Goal: Information Seeking & Learning: Learn about a topic

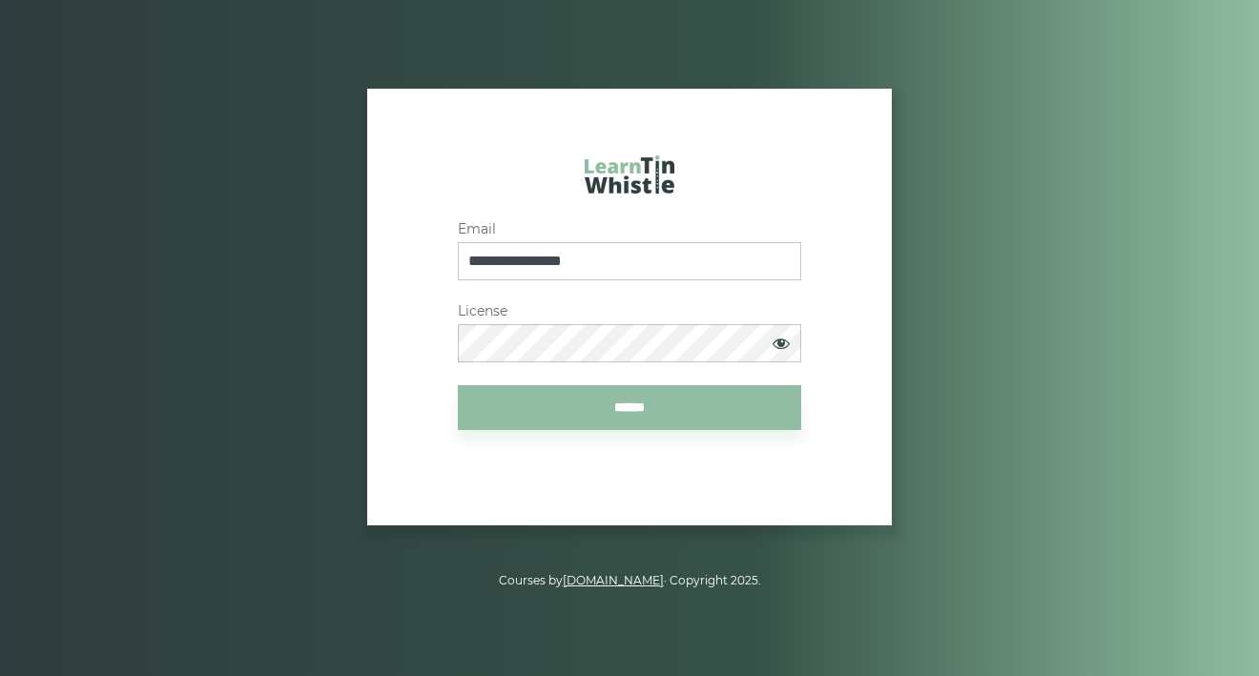
type input "**********"
click at [629, 406] on input "******" at bounding box center [629, 407] width 343 height 45
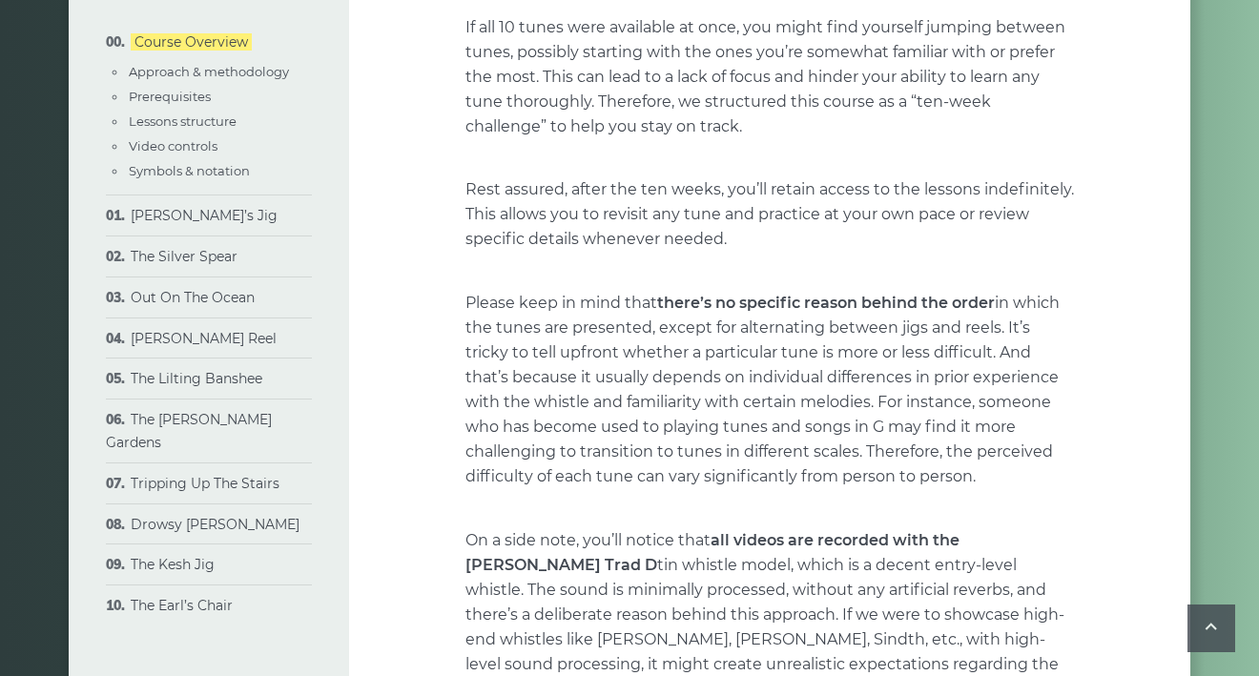
scroll to position [1215, 0]
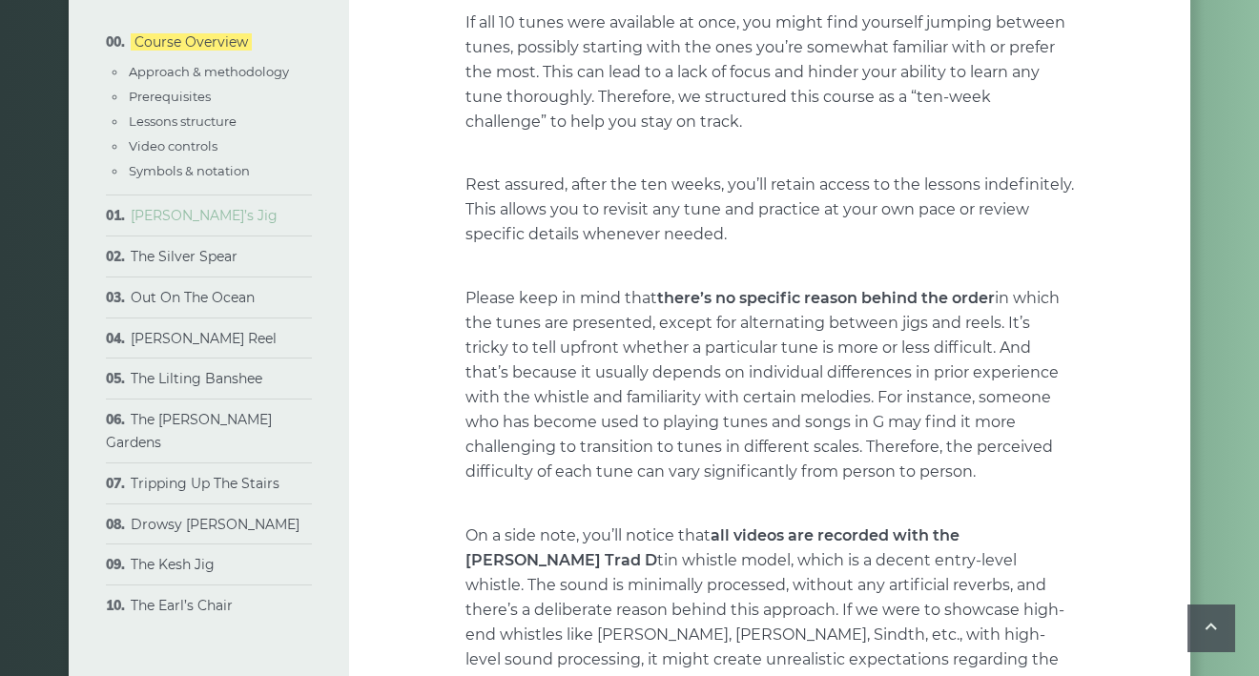
click at [198, 207] on link "Morisson’s Jig" at bounding box center [204, 215] width 147 height 17
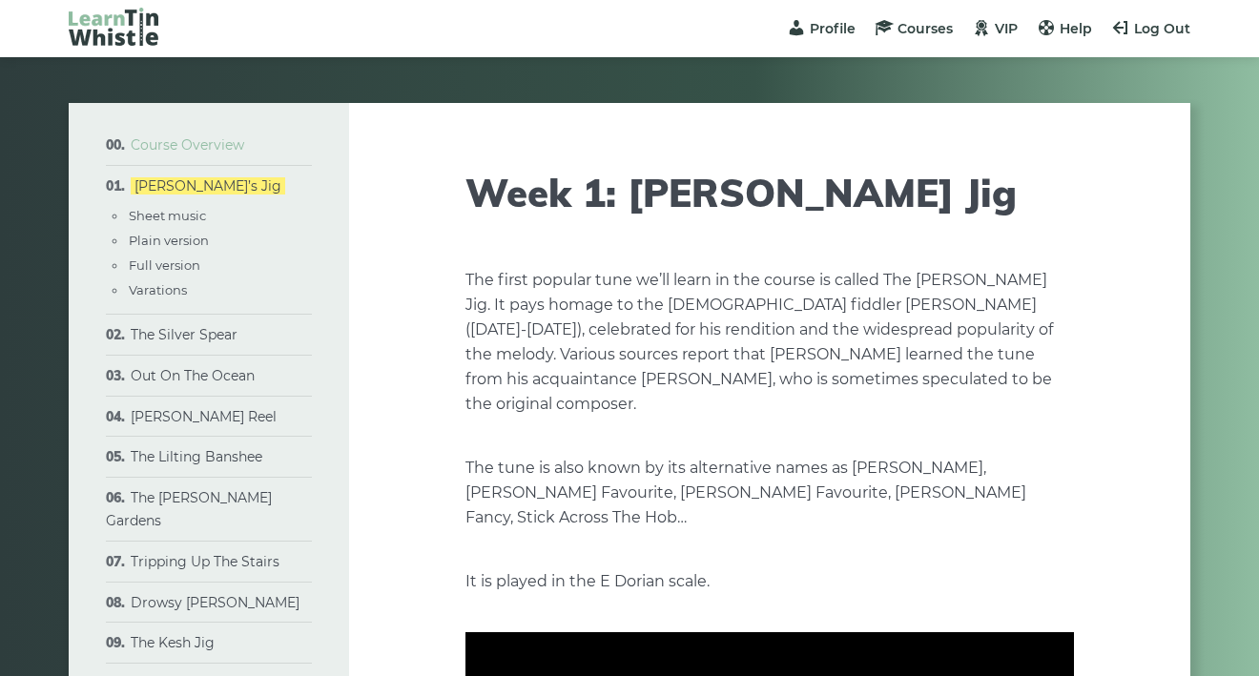
click at [161, 142] on link "Course Overview" at bounding box center [187, 144] width 113 height 17
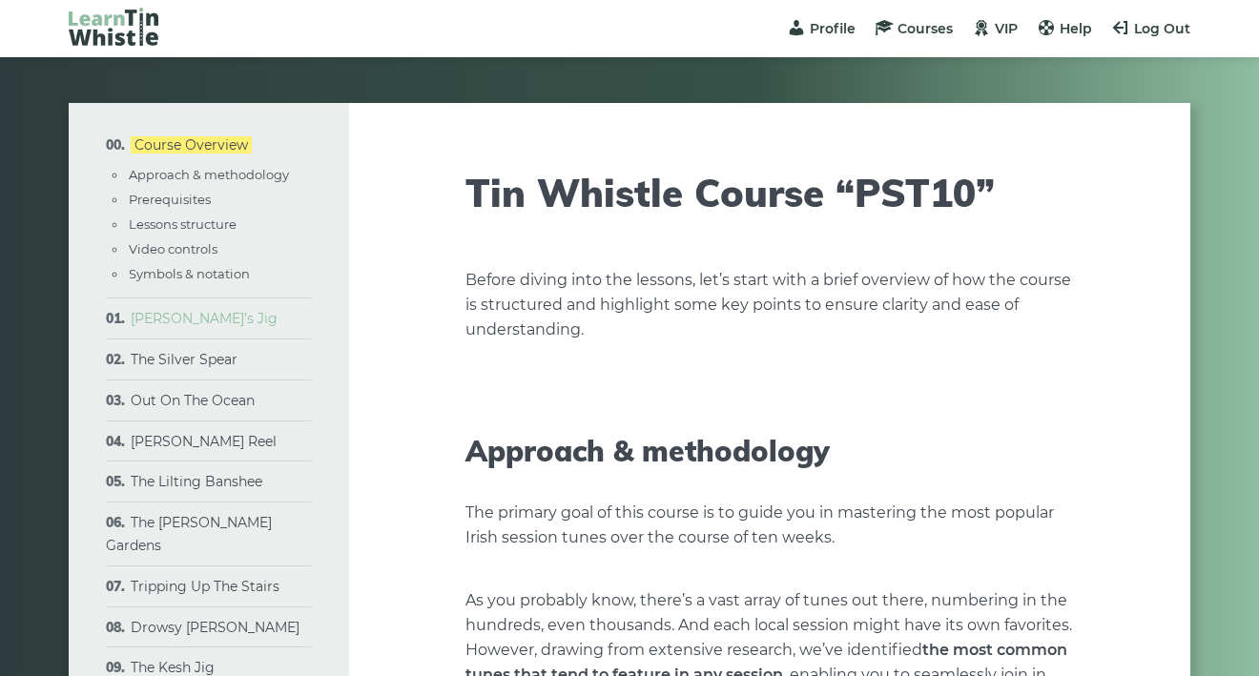
click at [195, 313] on link "Morisson’s Jig" at bounding box center [204, 318] width 147 height 17
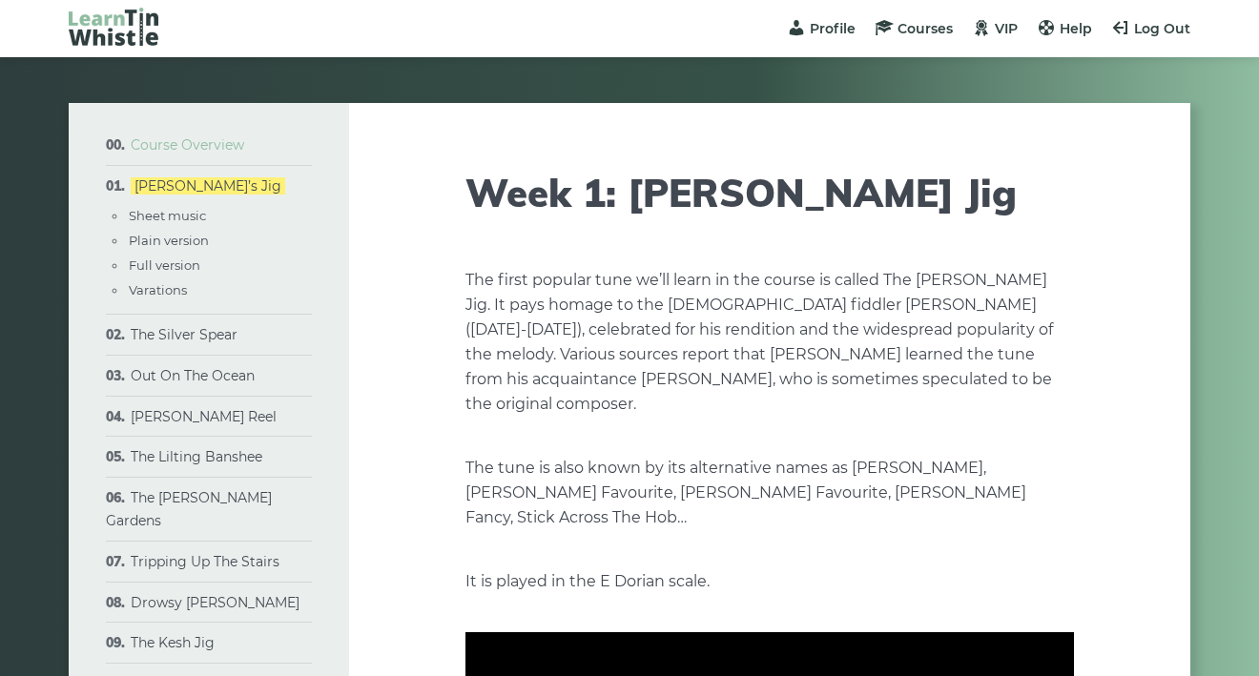
click at [180, 146] on link "Course Overview" at bounding box center [187, 144] width 113 height 17
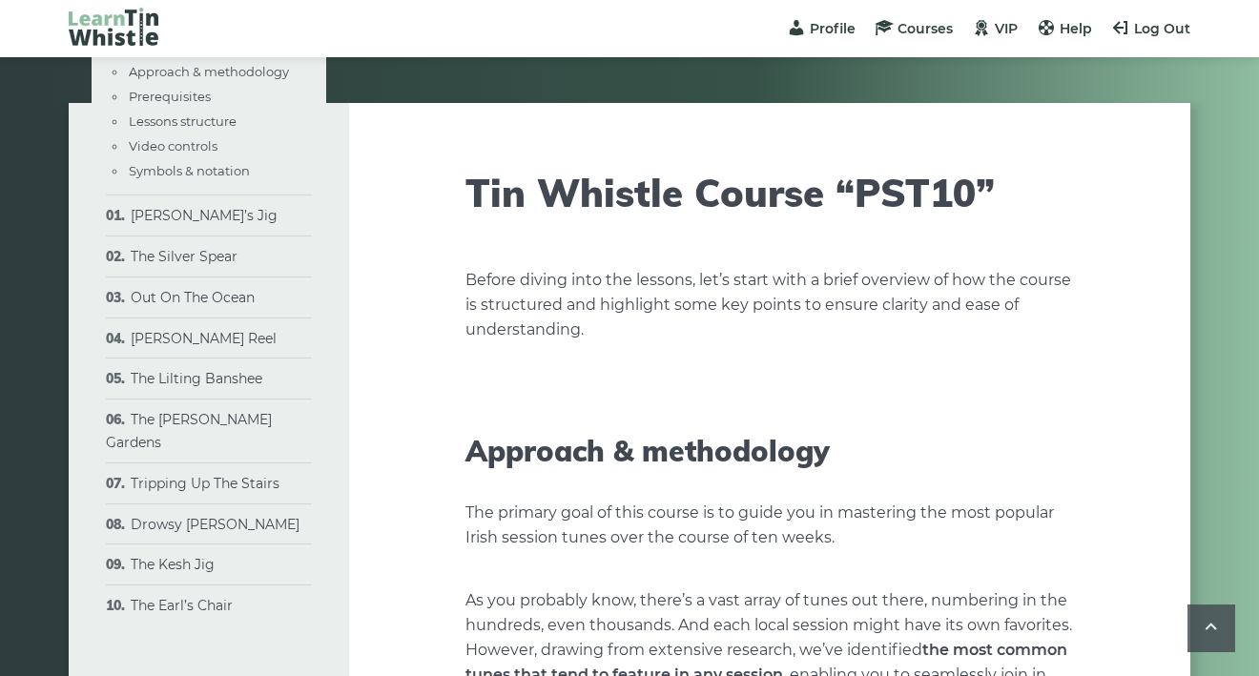
scroll to position [1215, 0]
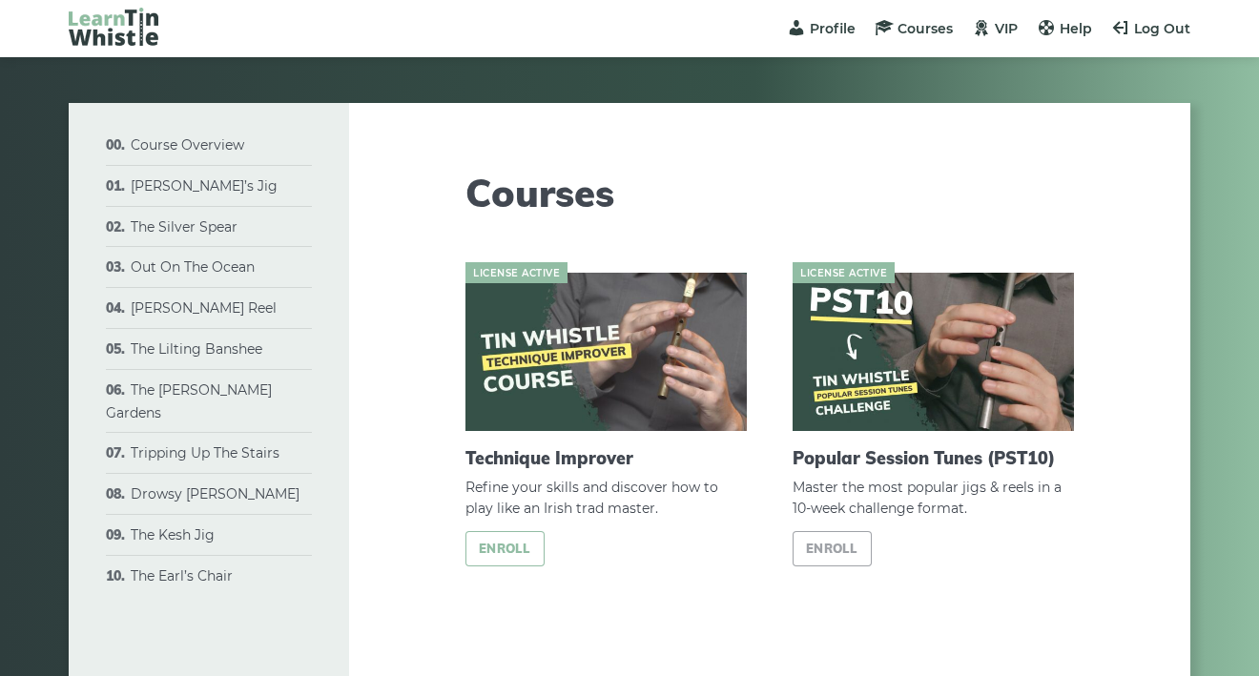
click at [517, 549] on link "Enroll" at bounding box center [504, 548] width 79 height 35
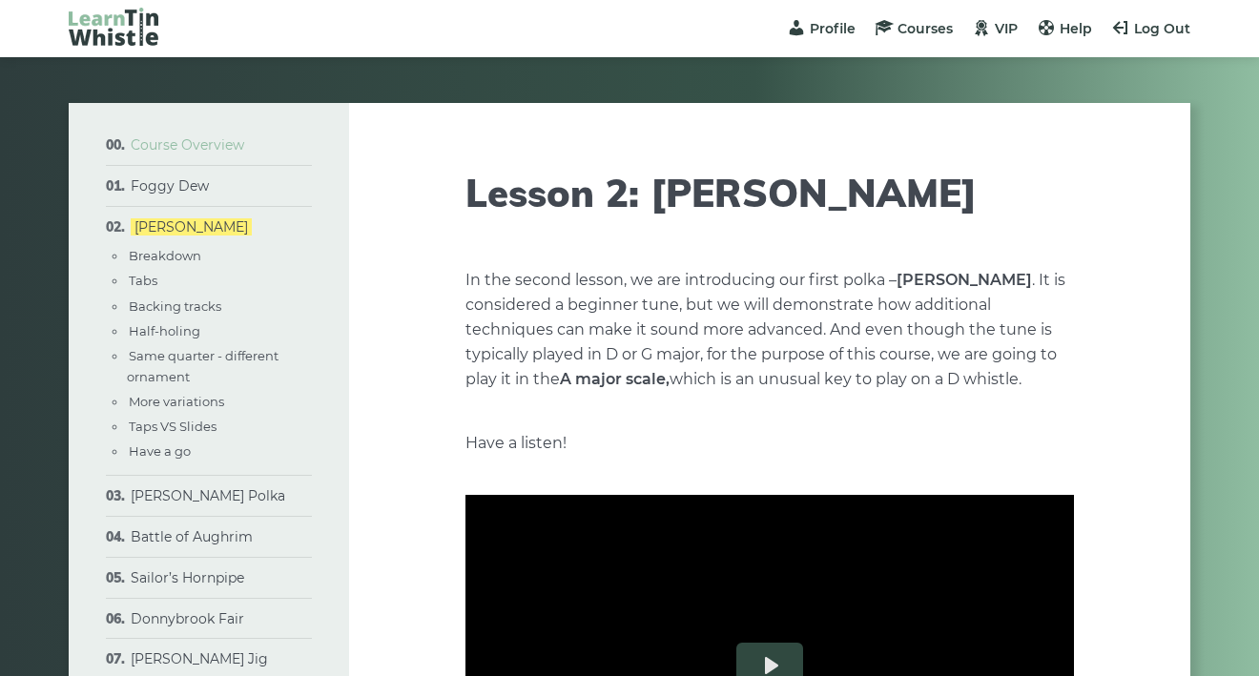
click at [232, 153] on link "Course Overview" at bounding box center [187, 144] width 113 height 17
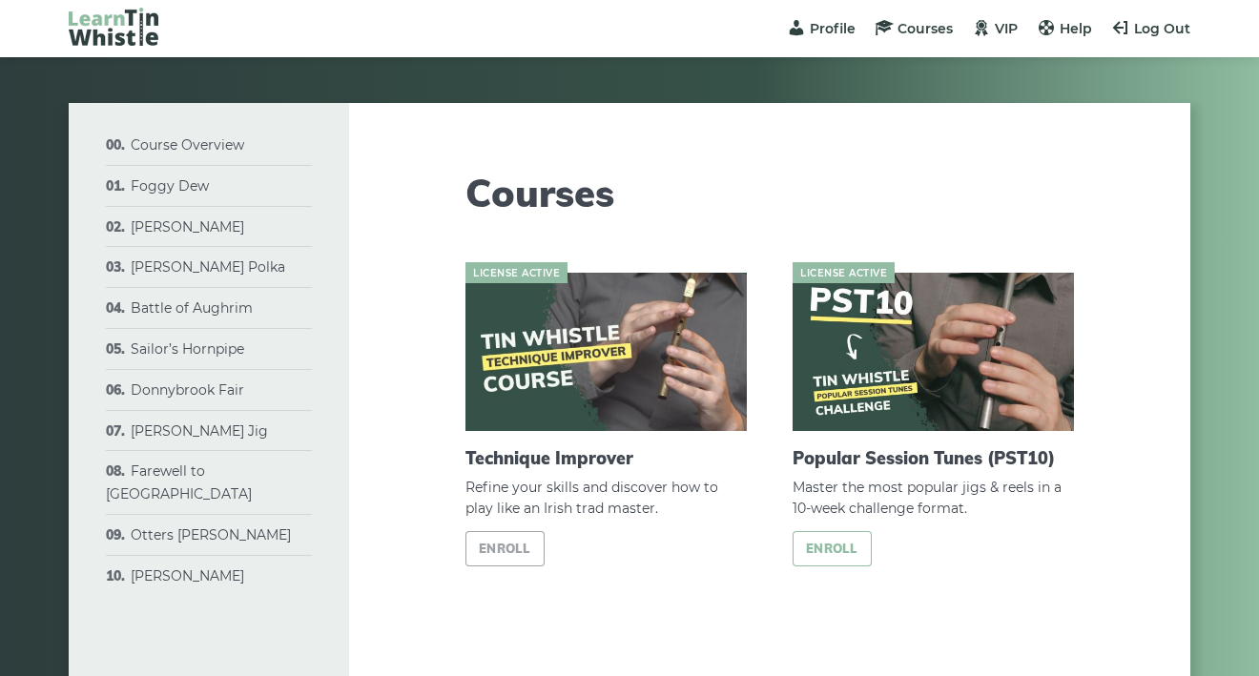
click at [831, 551] on link "Enroll" at bounding box center [832, 548] width 79 height 35
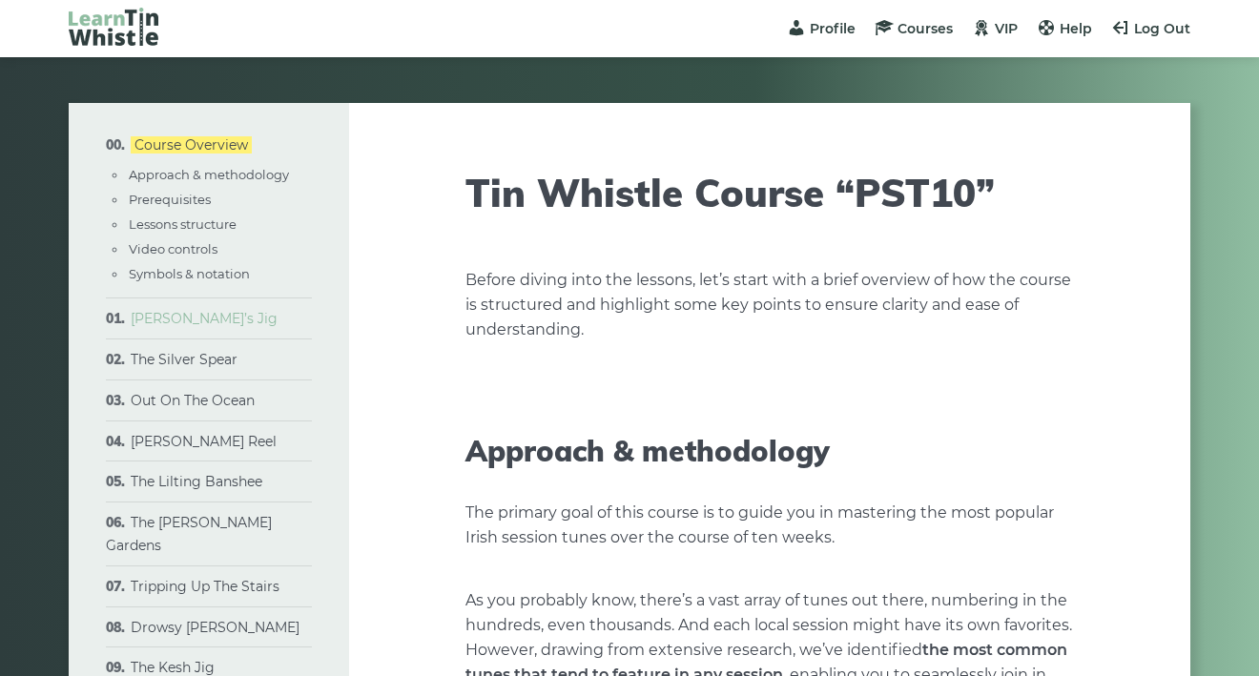
click at [175, 316] on link "[PERSON_NAME]’s Jig" at bounding box center [204, 318] width 147 height 17
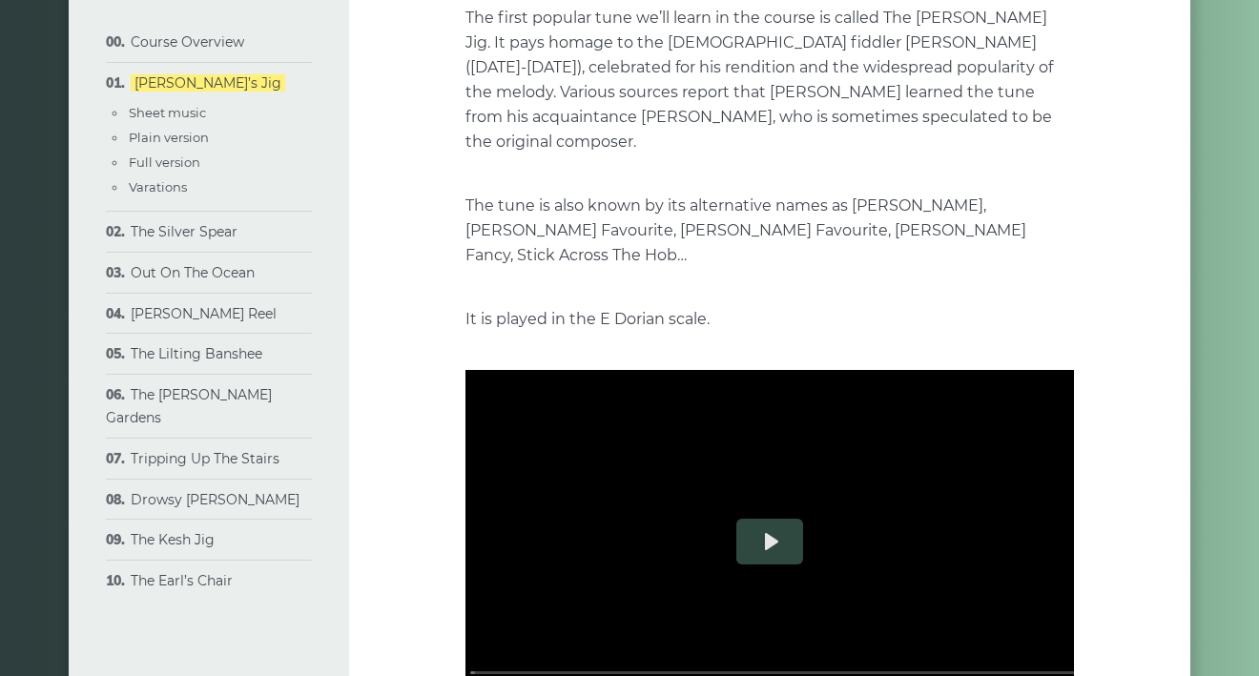
scroll to position [265, 0]
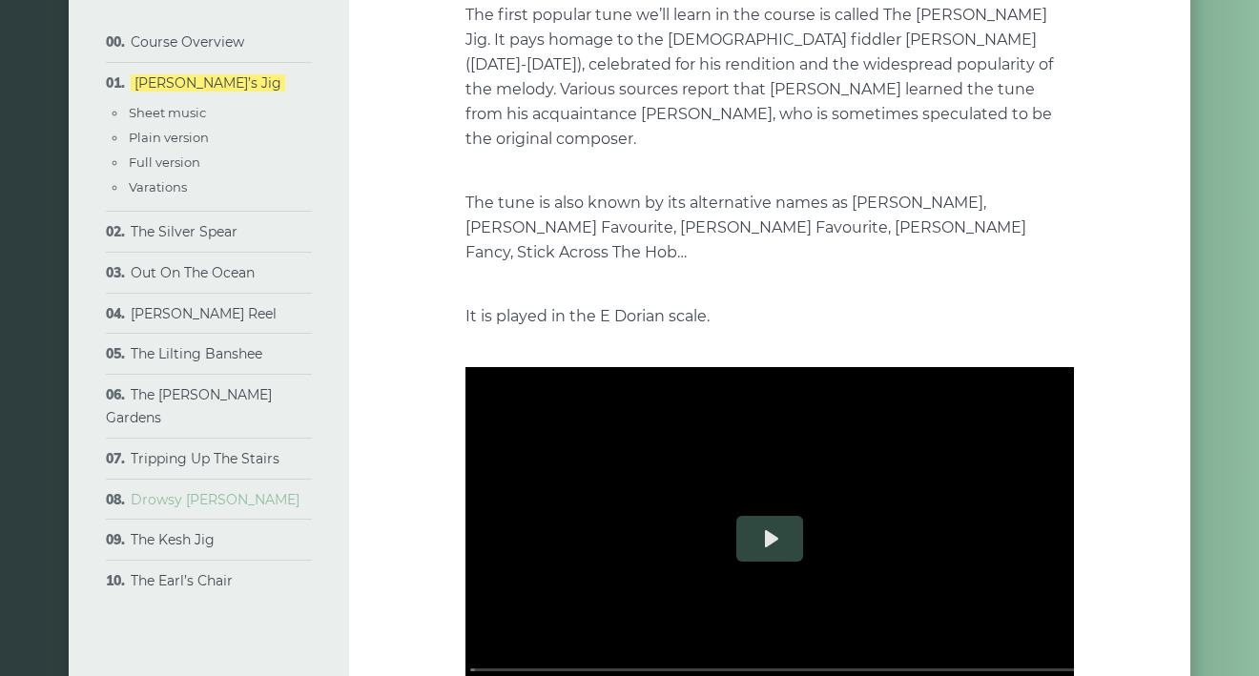
click at [169, 491] on link "Drowsy [PERSON_NAME]" at bounding box center [215, 499] width 169 height 17
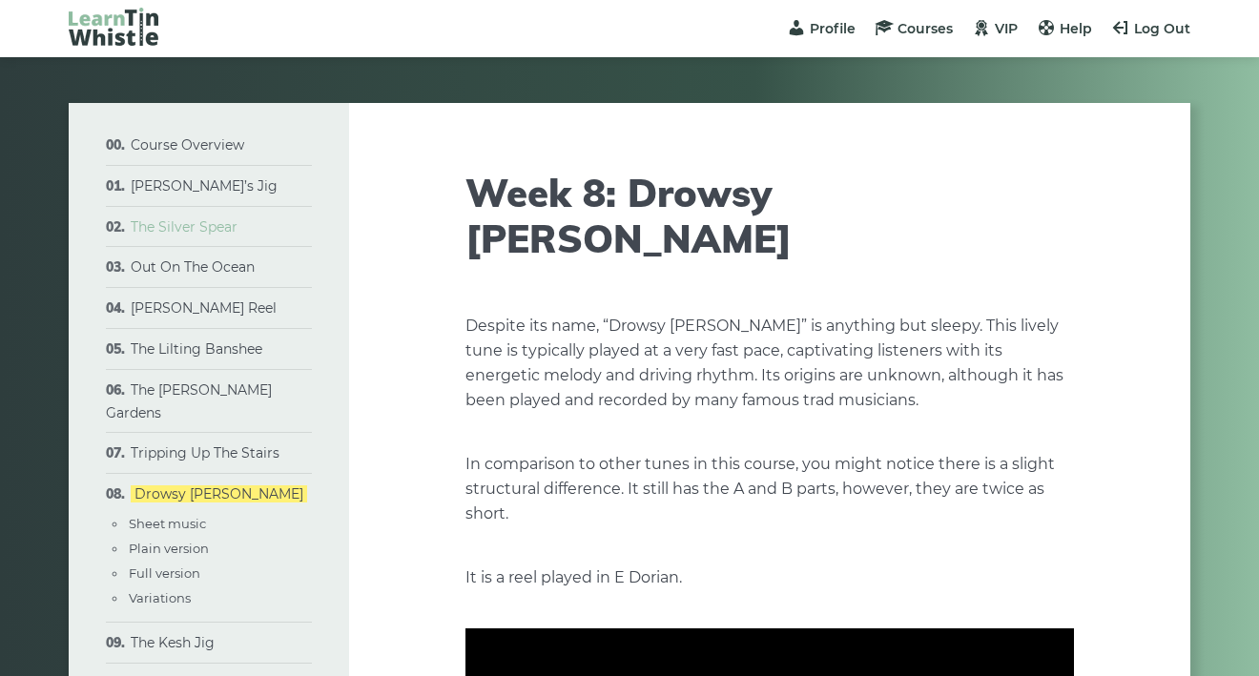
click at [199, 230] on link "The Silver Spear" at bounding box center [184, 226] width 107 height 17
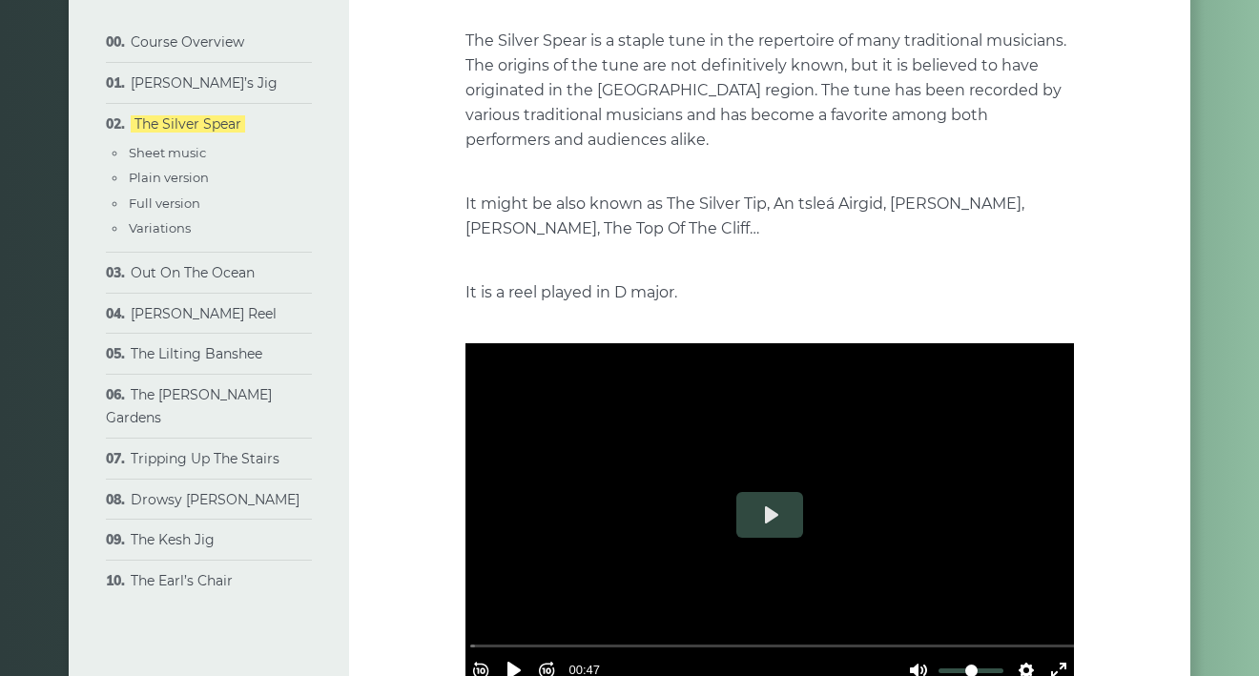
scroll to position [245, 0]
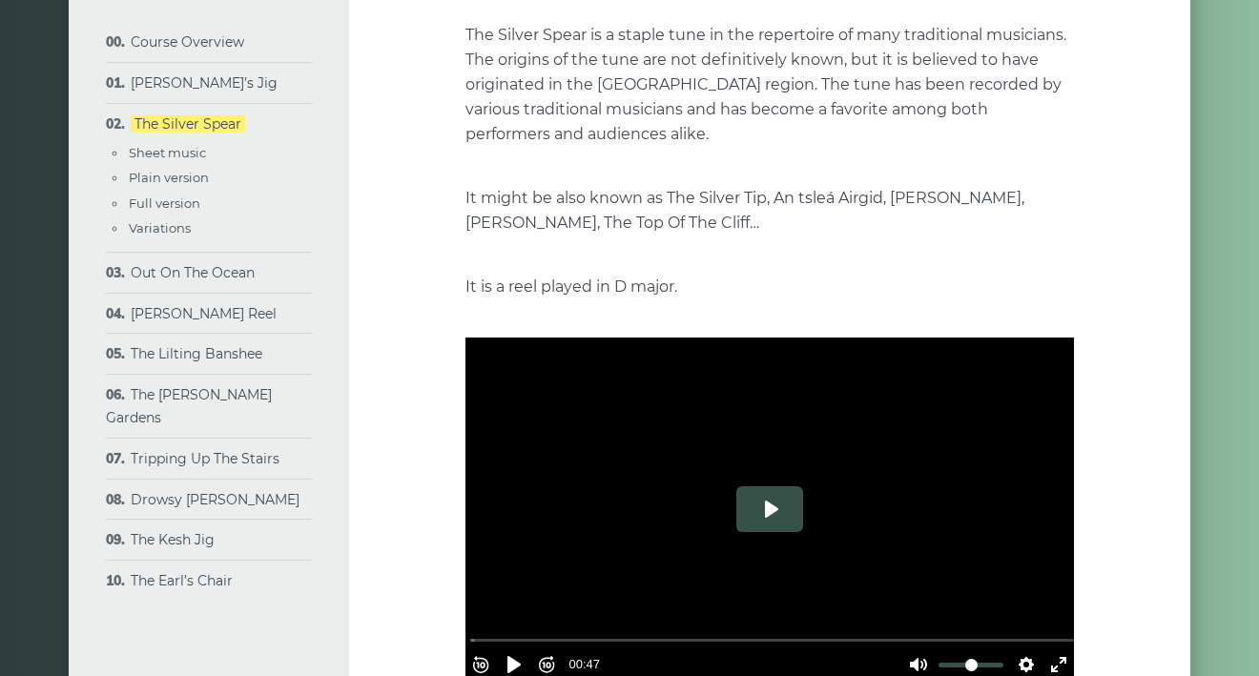
click at [752, 511] on button "Play" at bounding box center [769, 509] width 67 height 46
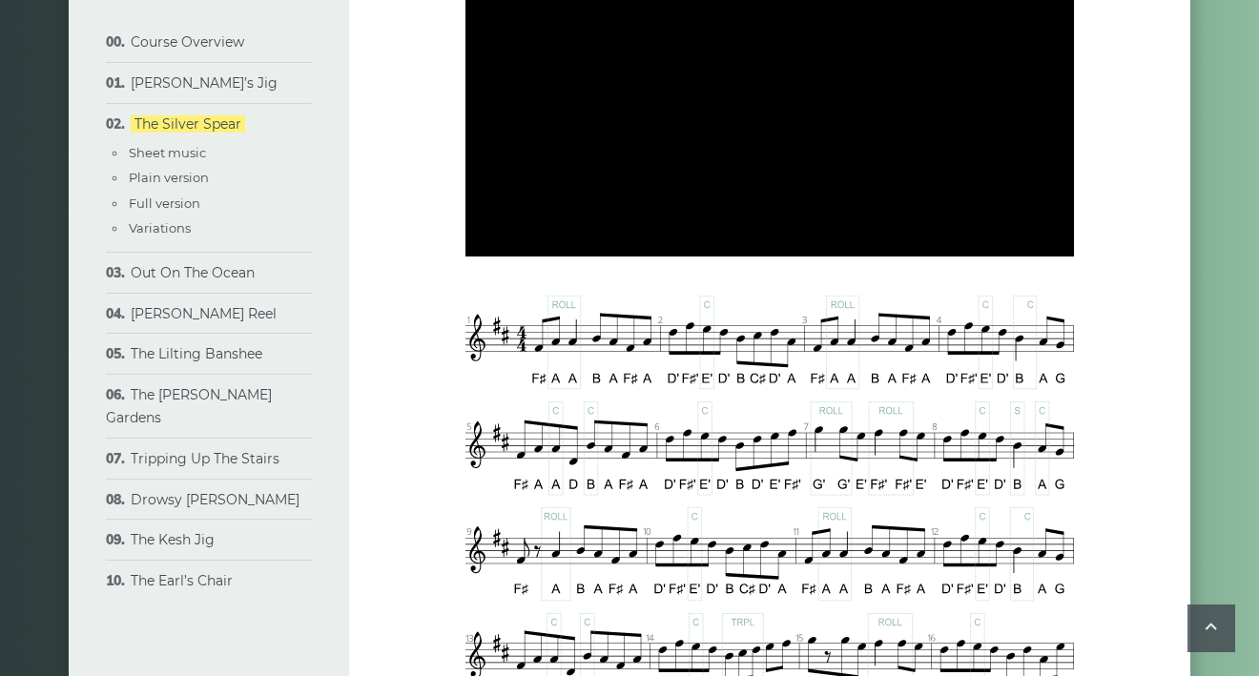
scroll to position [618, 0]
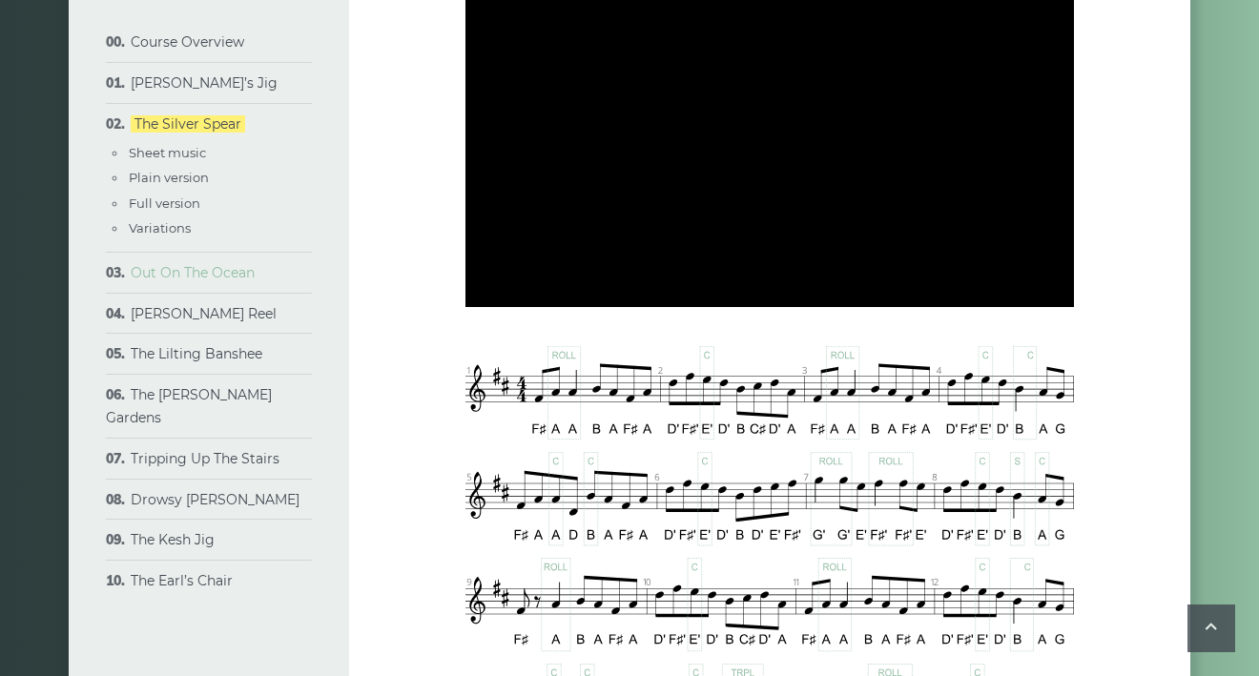
click at [237, 272] on link "Out On The Ocean" at bounding box center [193, 272] width 124 height 17
type input "*****"
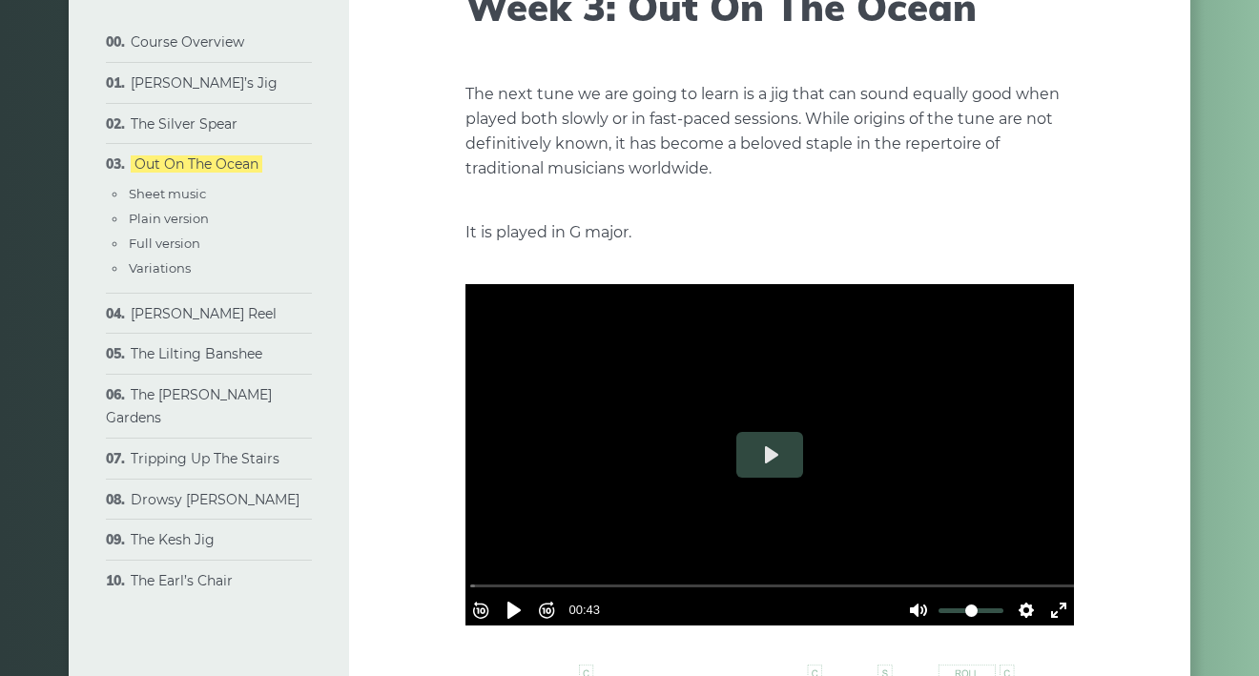
scroll to position [196, 0]
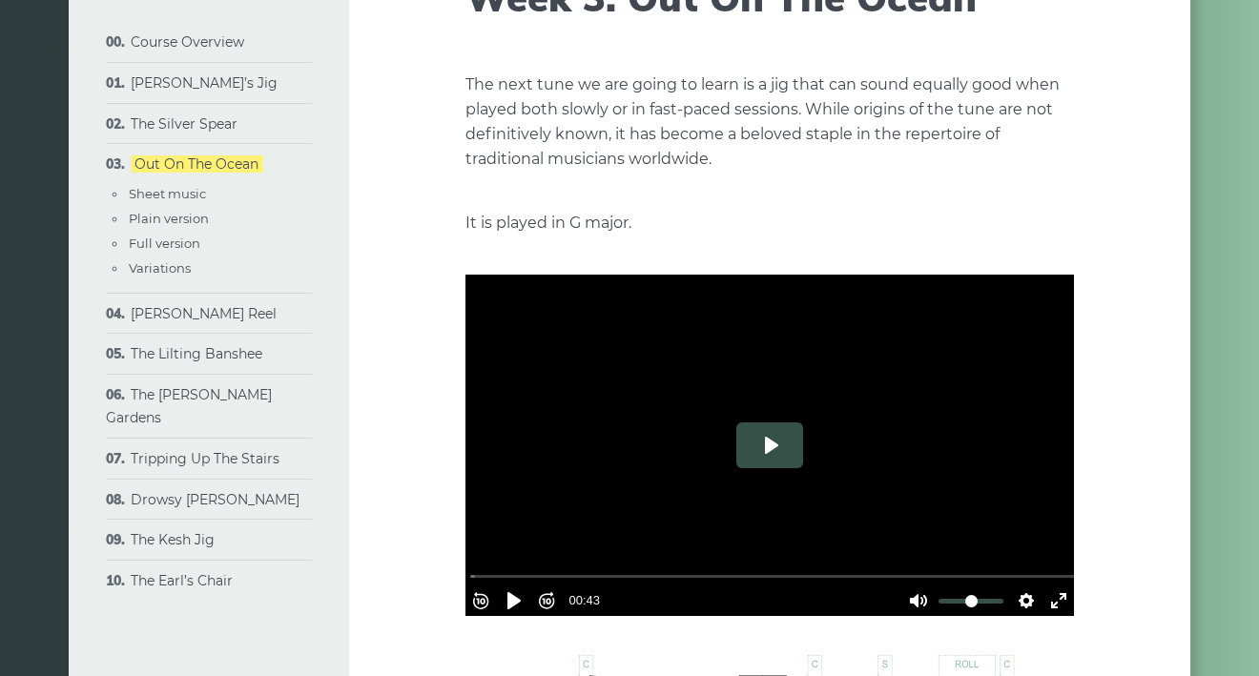
click at [769, 447] on button "Play" at bounding box center [769, 445] width 67 height 46
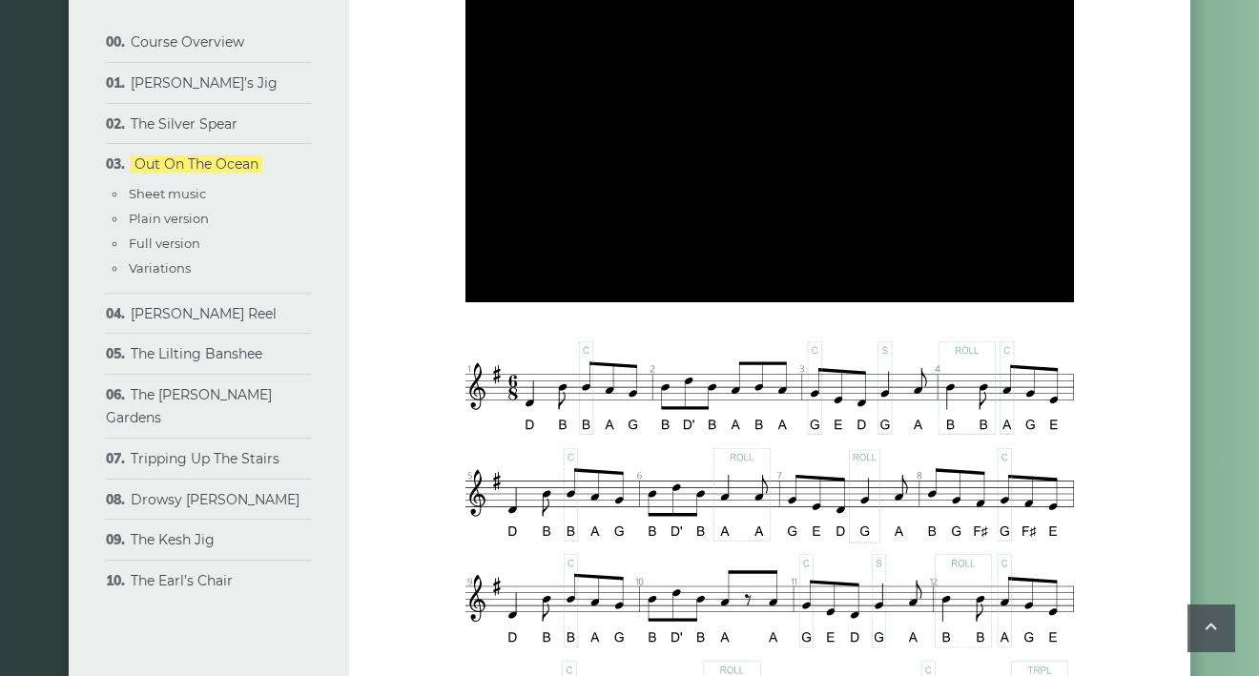
scroll to position [516, 0]
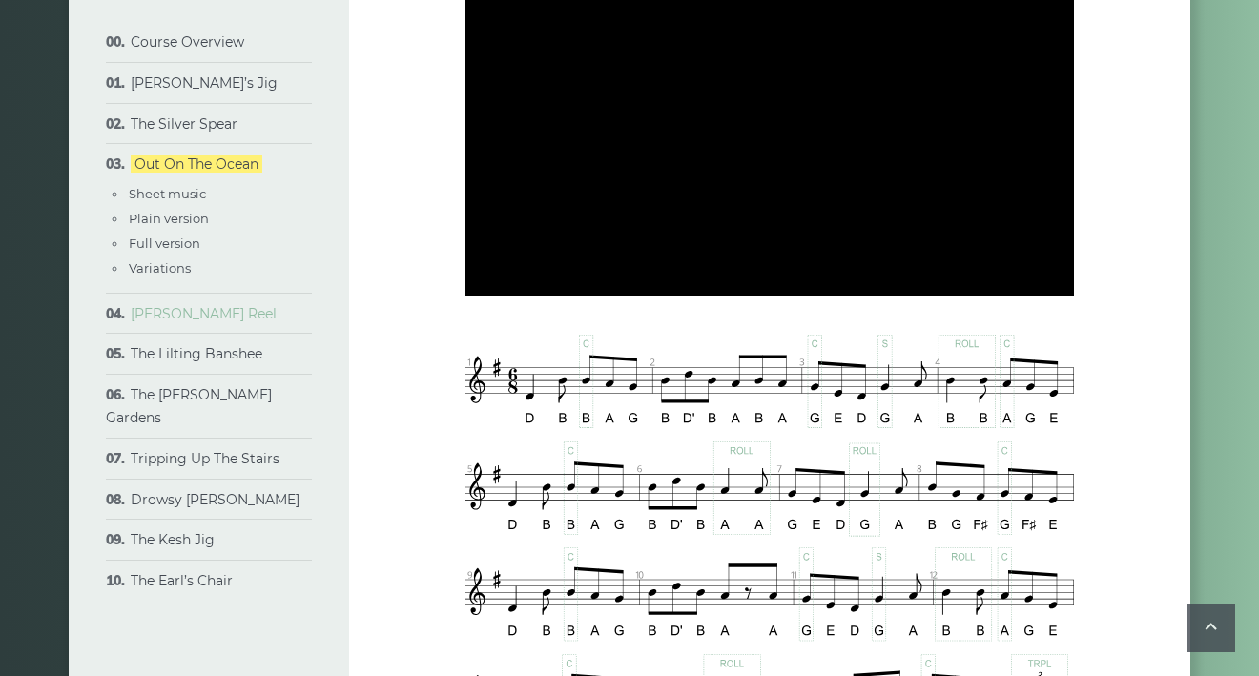
click at [182, 307] on link "[PERSON_NAME] Reel" at bounding box center [204, 313] width 146 height 17
type input "*****"
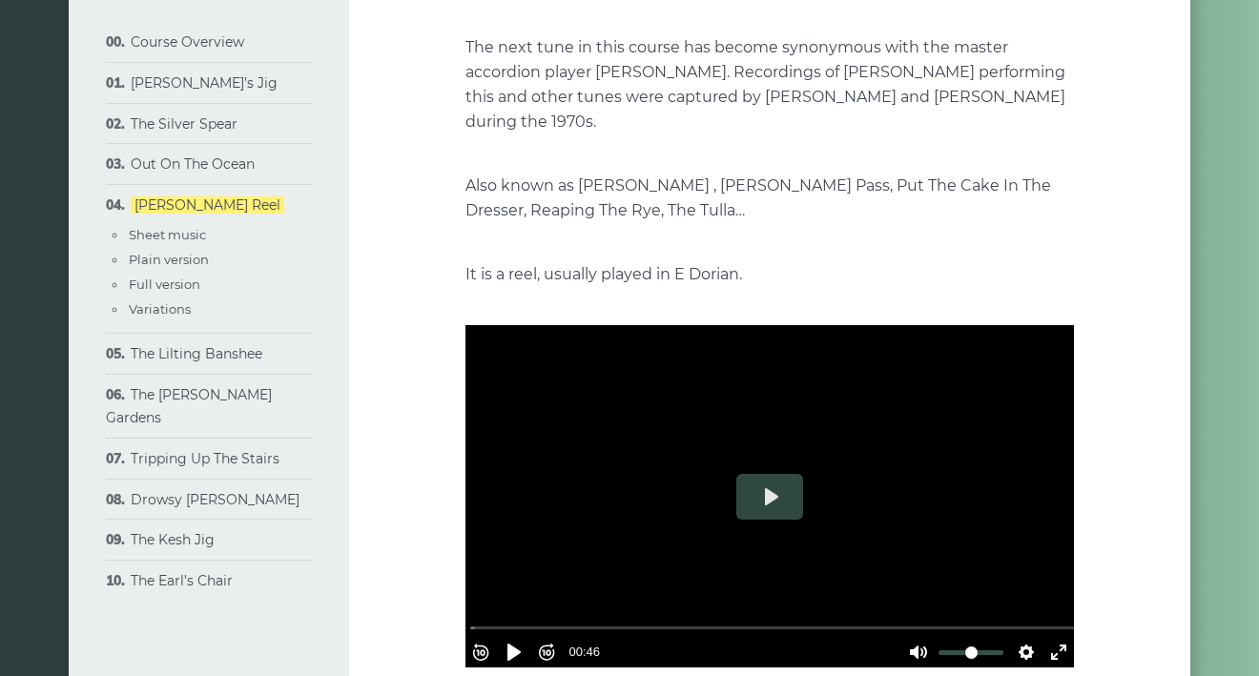
scroll to position [250, 0]
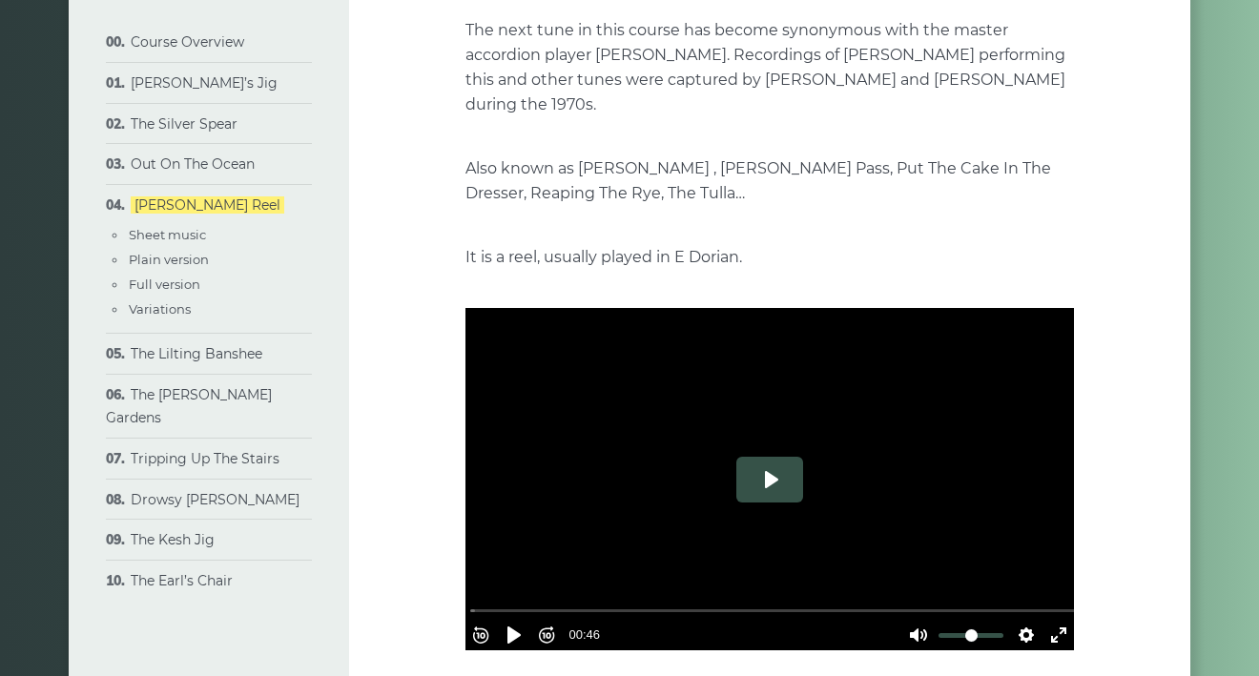
click at [765, 484] on button "Play" at bounding box center [769, 480] width 67 height 46
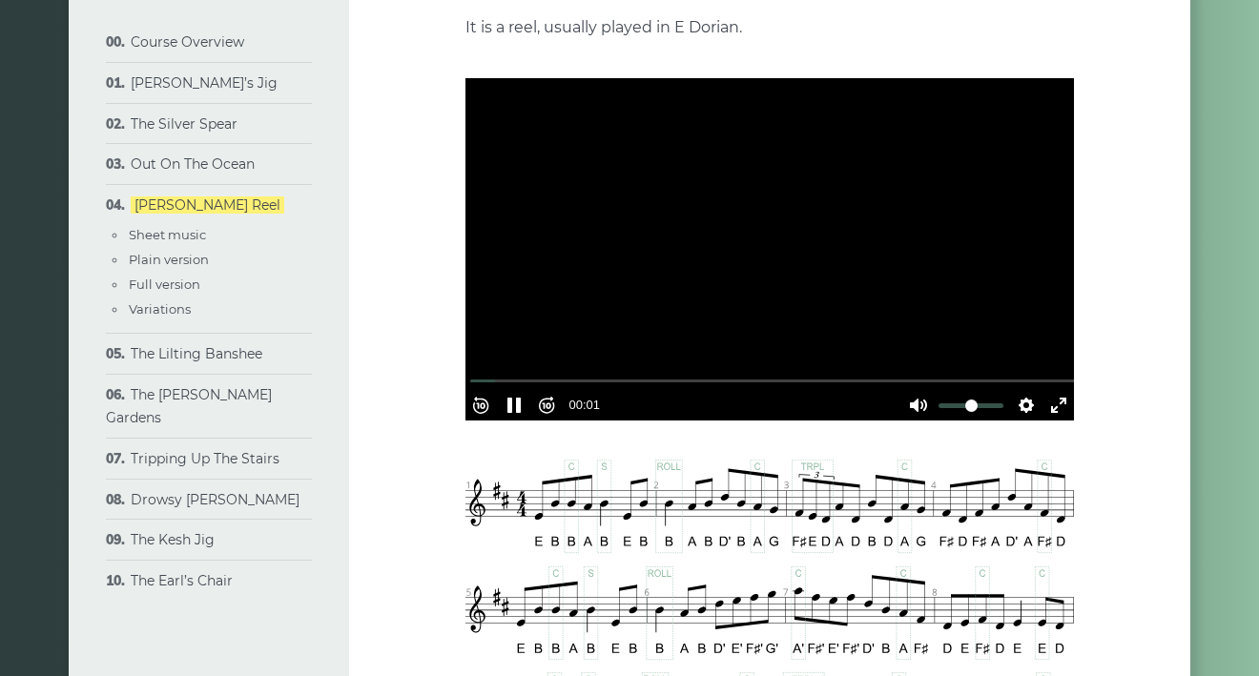
scroll to position [485, 0]
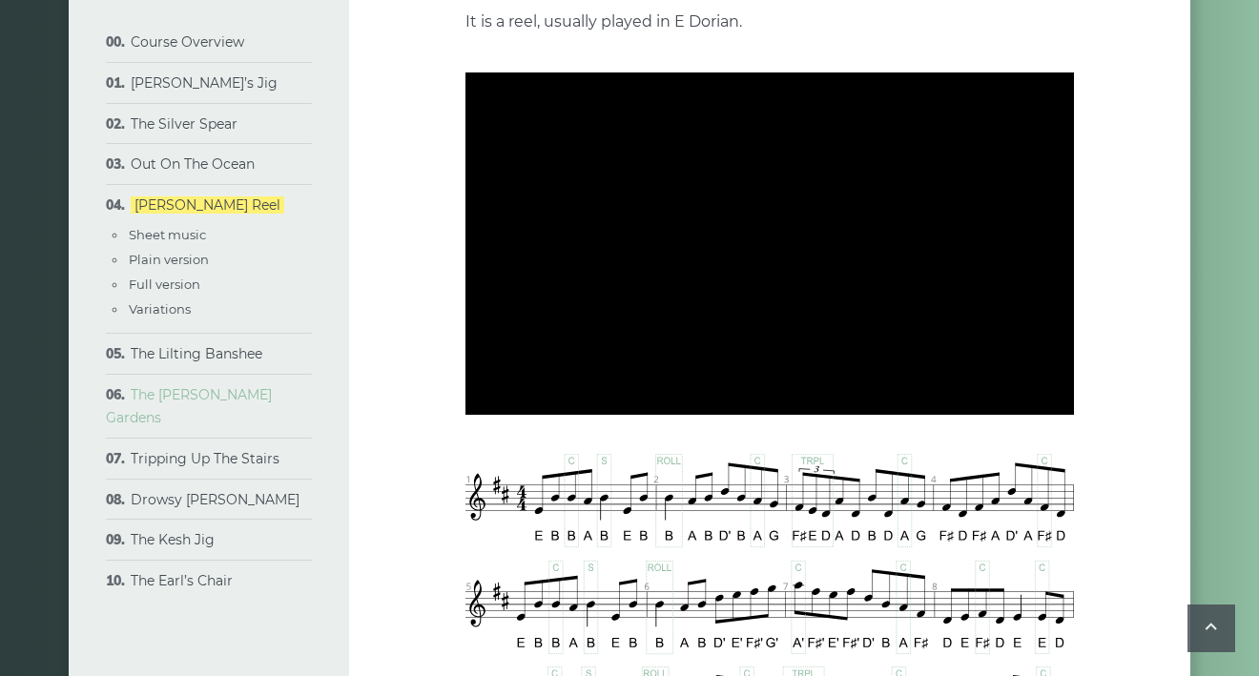
click at [213, 393] on link "The [PERSON_NAME] Gardens" at bounding box center [189, 406] width 166 height 40
type input "*****"
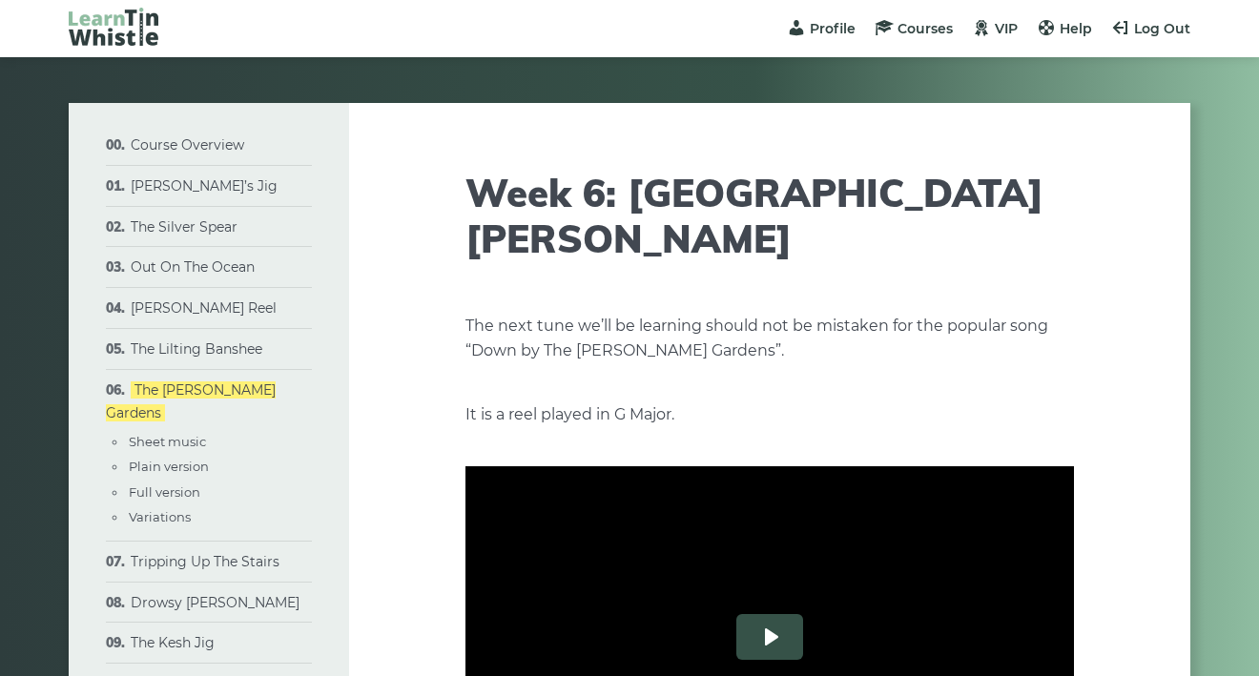
click at [771, 614] on button "Play" at bounding box center [769, 637] width 67 height 46
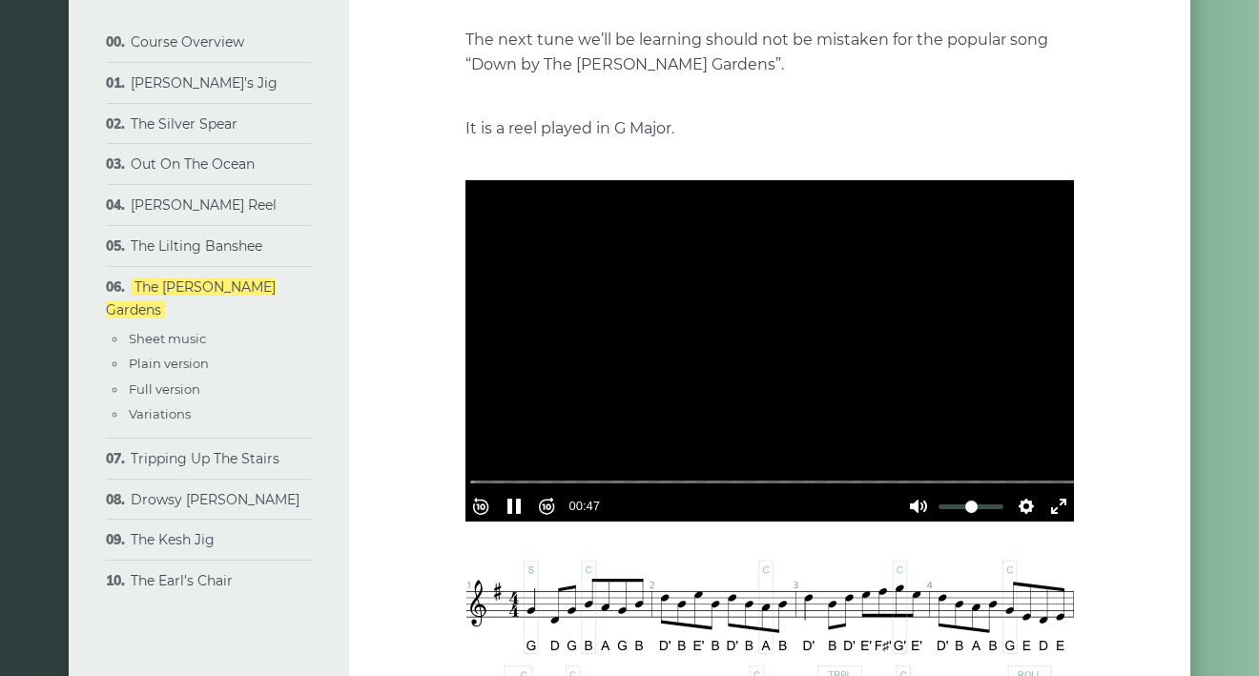
scroll to position [293, 0]
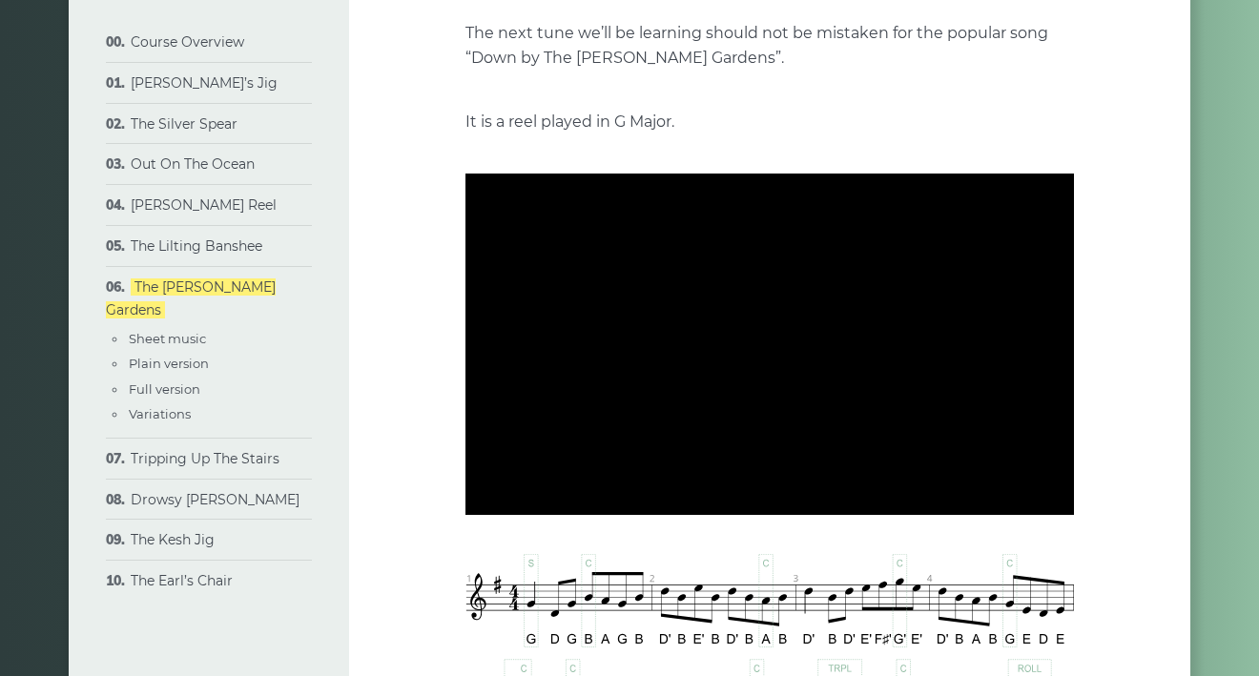
click at [260, 439] on li "Tripping Up The Stairs Sheet music Plain version Full version Variations" at bounding box center [209, 459] width 206 height 41
click at [245, 440] on li "Tripping Up The Stairs Sheet music Plain version Full version Variations" at bounding box center [209, 459] width 206 height 41
click at [249, 450] on link "Tripping Up The Stairs" at bounding box center [205, 458] width 149 height 17
type input "*****"
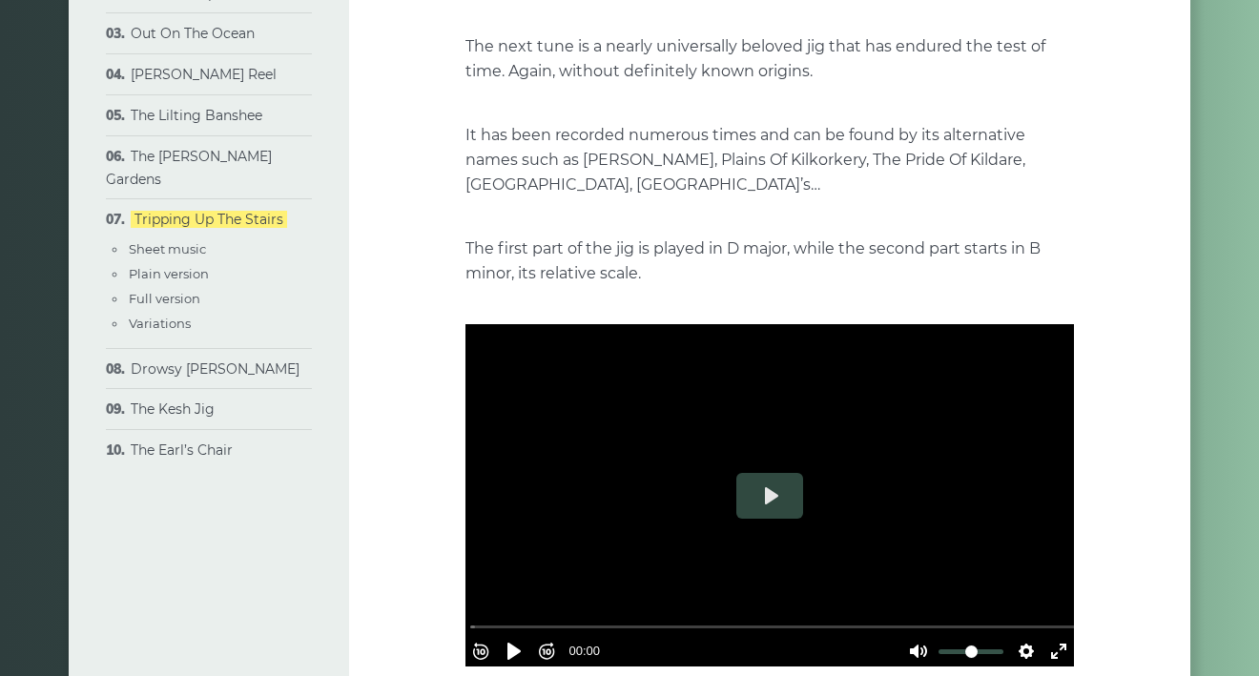
scroll to position [236, 0]
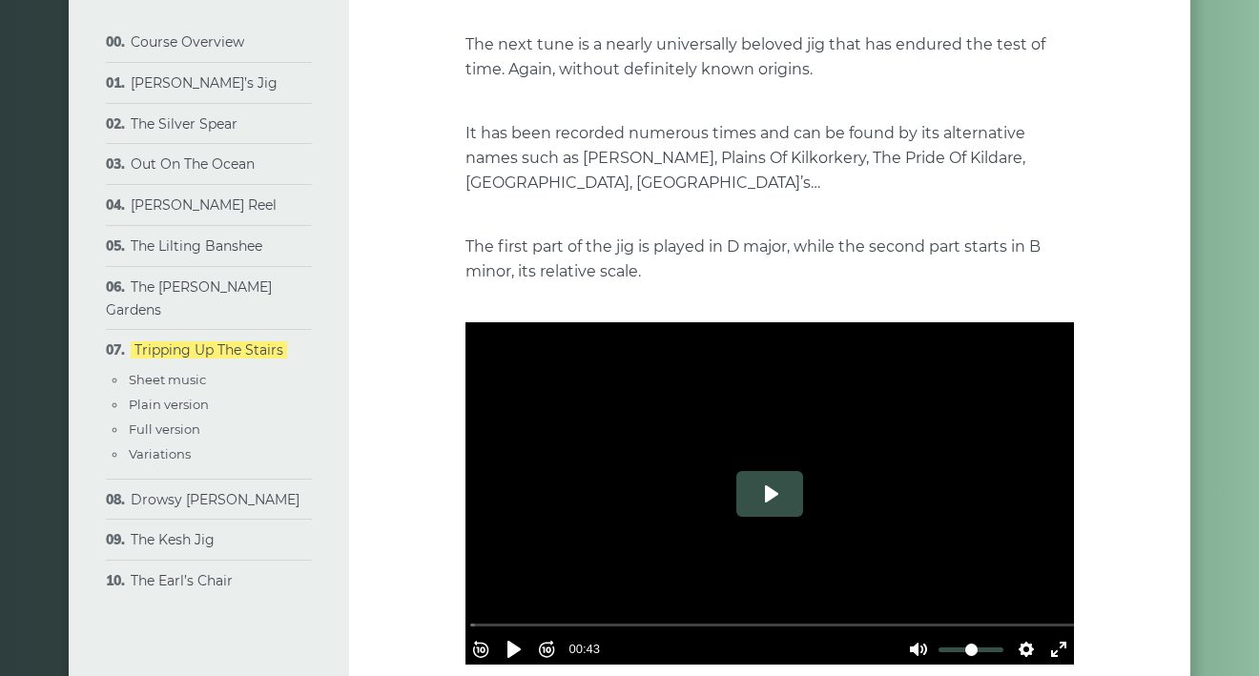
click at [772, 490] on button "Play" at bounding box center [769, 494] width 67 height 46
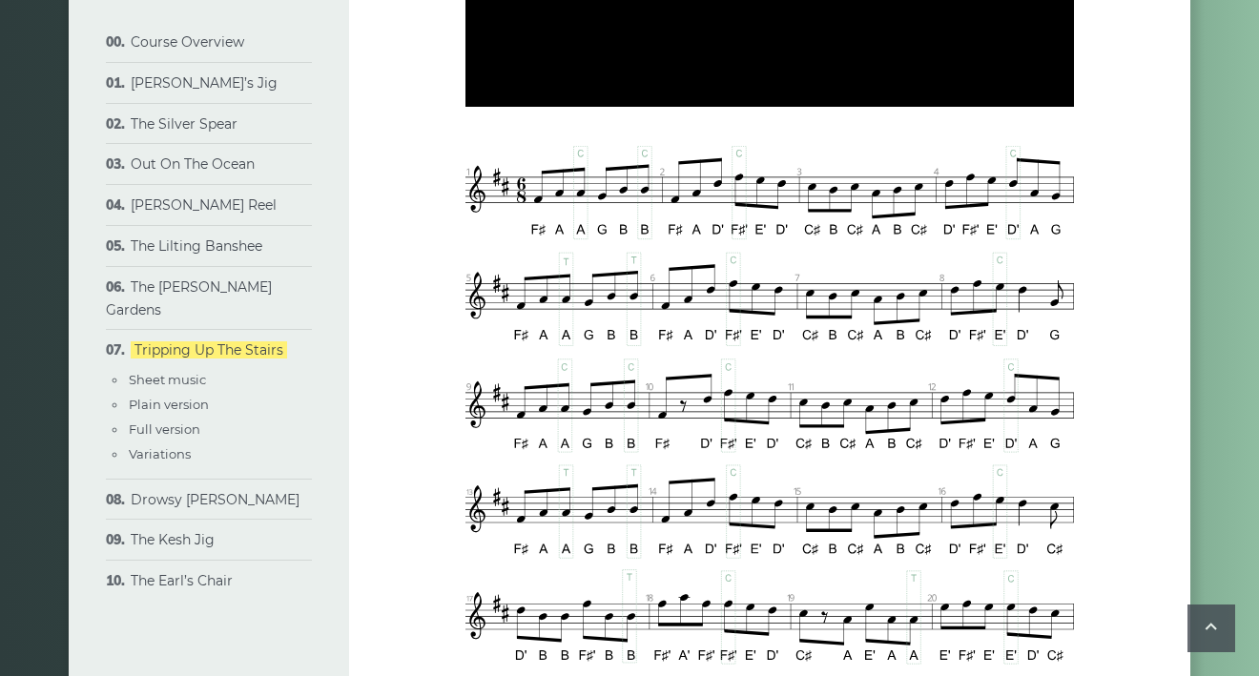
scroll to position [796, 0]
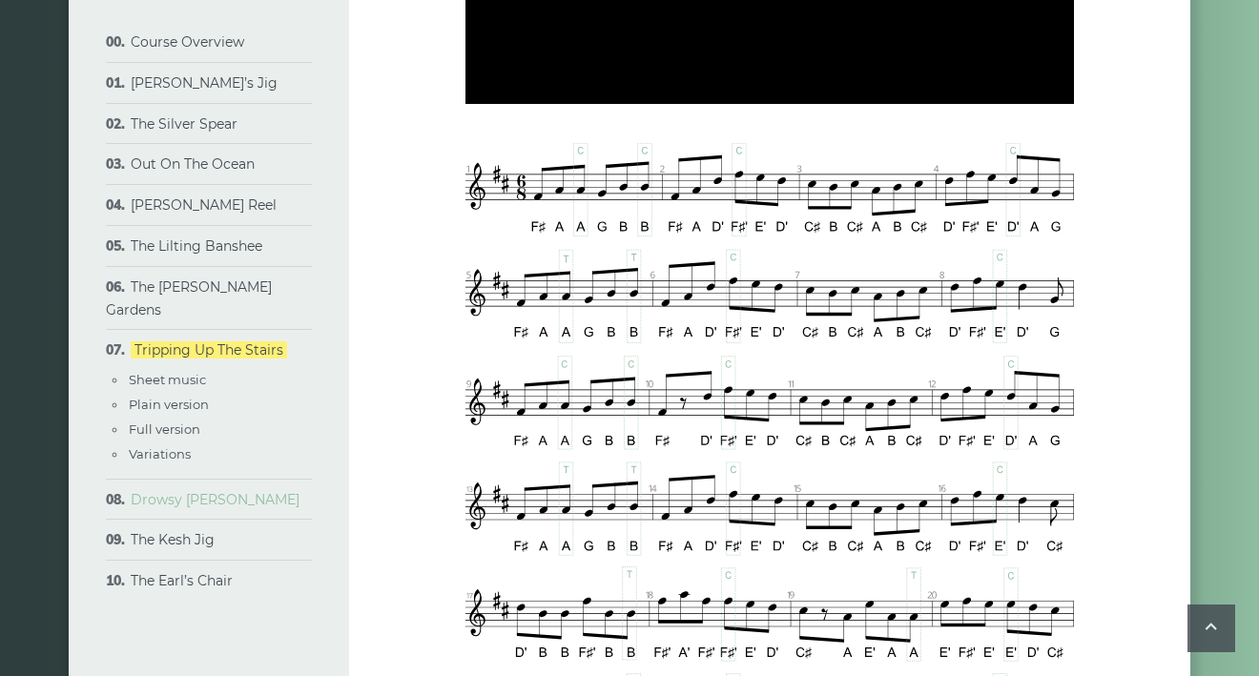
click at [207, 491] on link "Drowsy [PERSON_NAME]" at bounding box center [215, 499] width 169 height 17
type input "*****"
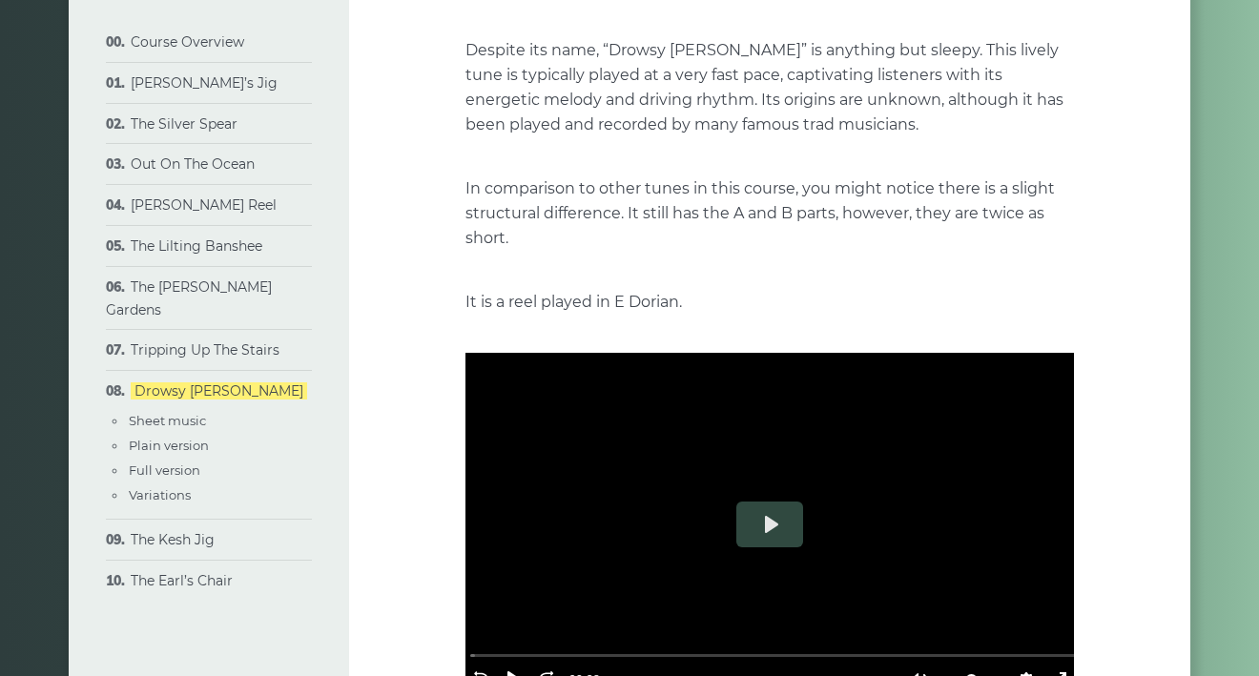
scroll to position [278, 0]
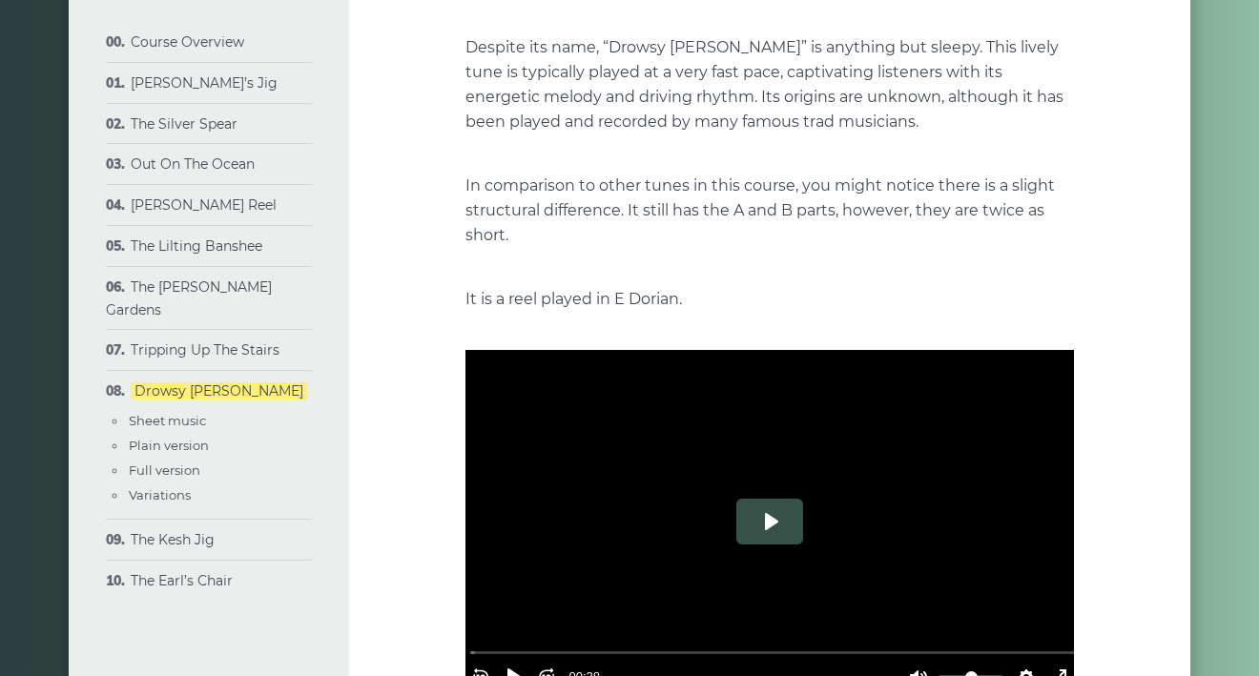
click at [770, 499] on button "Play" at bounding box center [769, 522] width 67 height 46
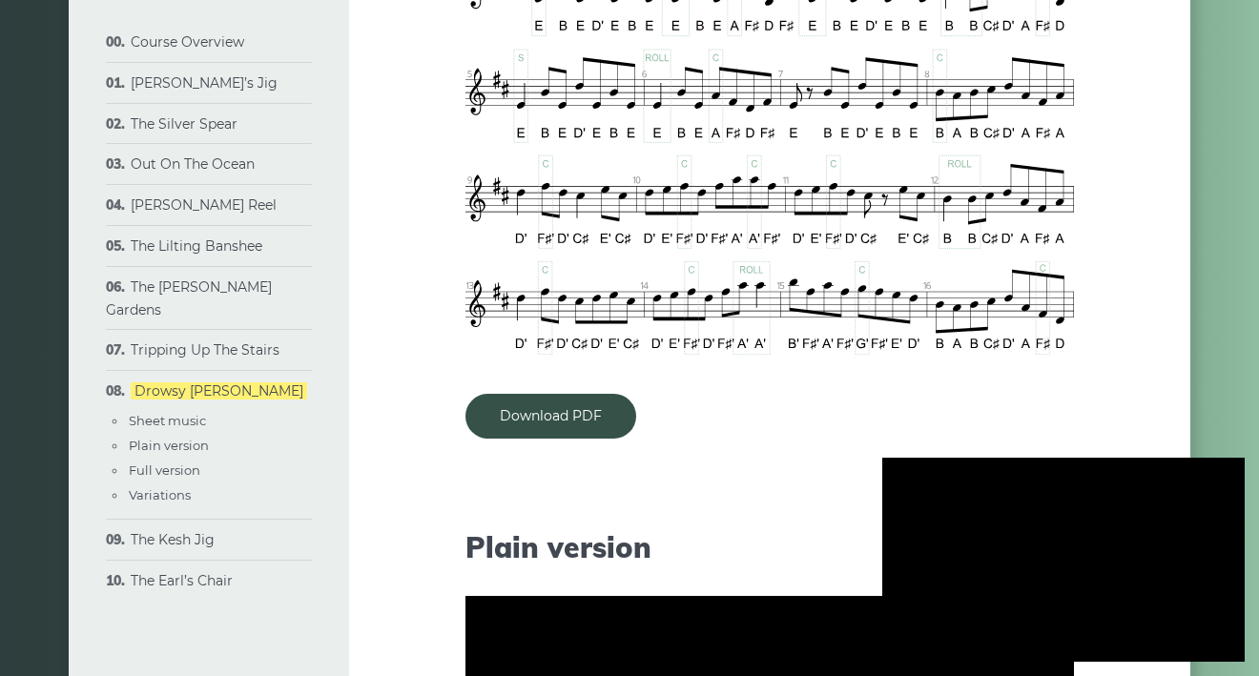
scroll to position [982, 0]
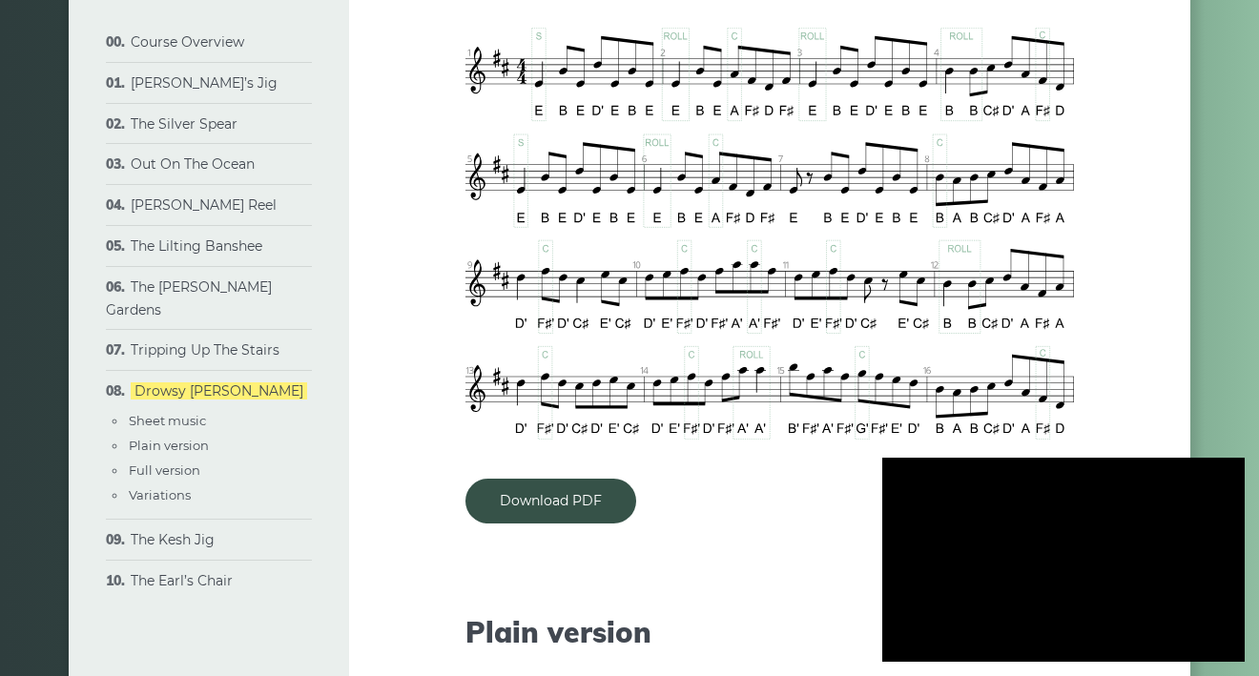
click at [1115, 577] on div at bounding box center [1063, 560] width 362 height 204
click at [1164, 480] on div at bounding box center [1063, 560] width 362 height 204
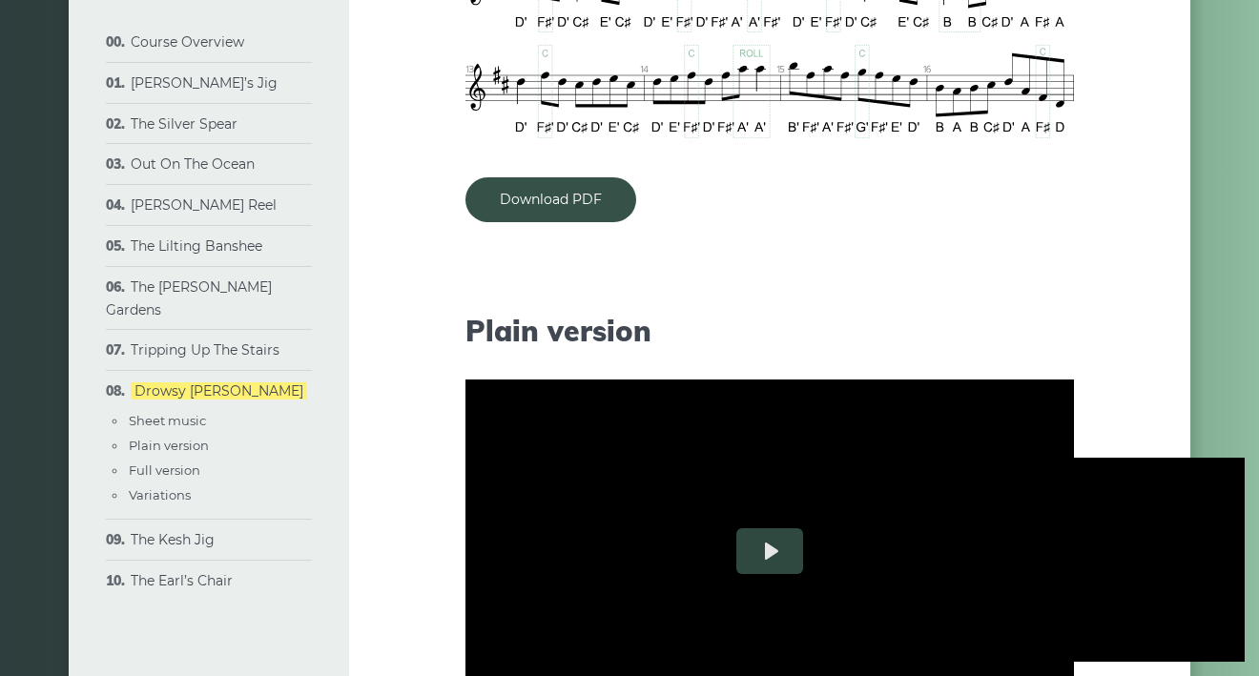
scroll to position [1331, 0]
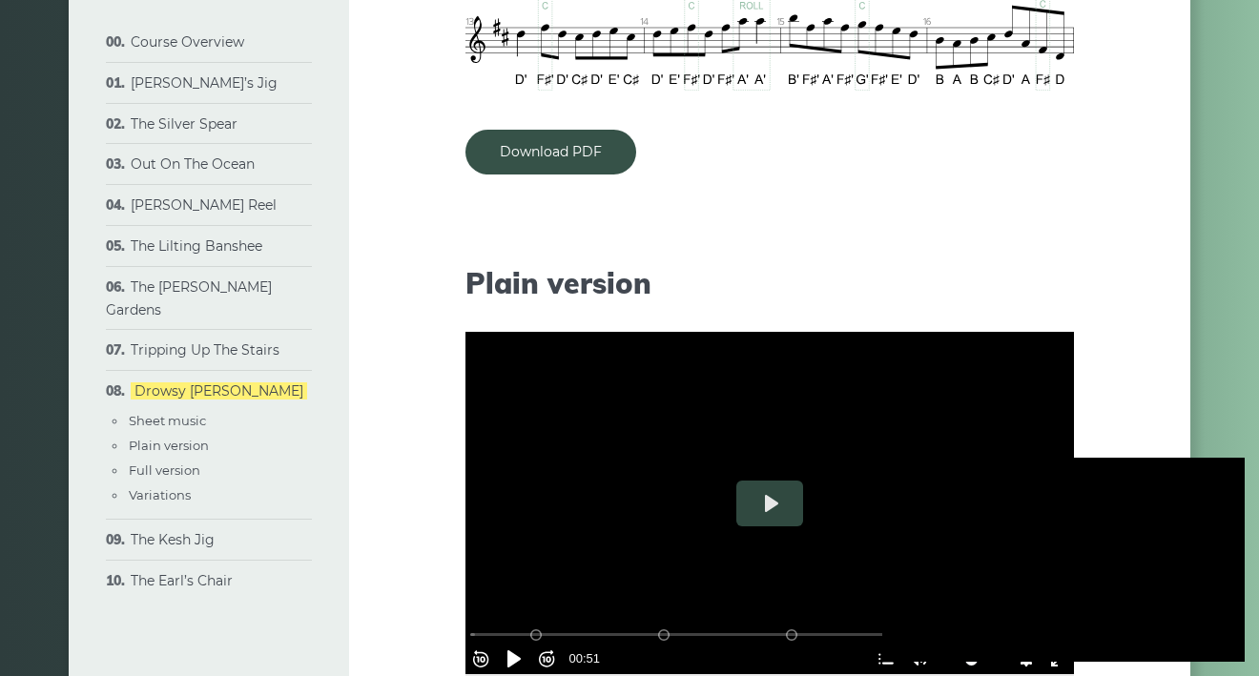
click at [1088, 492] on div at bounding box center [1063, 560] width 362 height 204
type input "****"
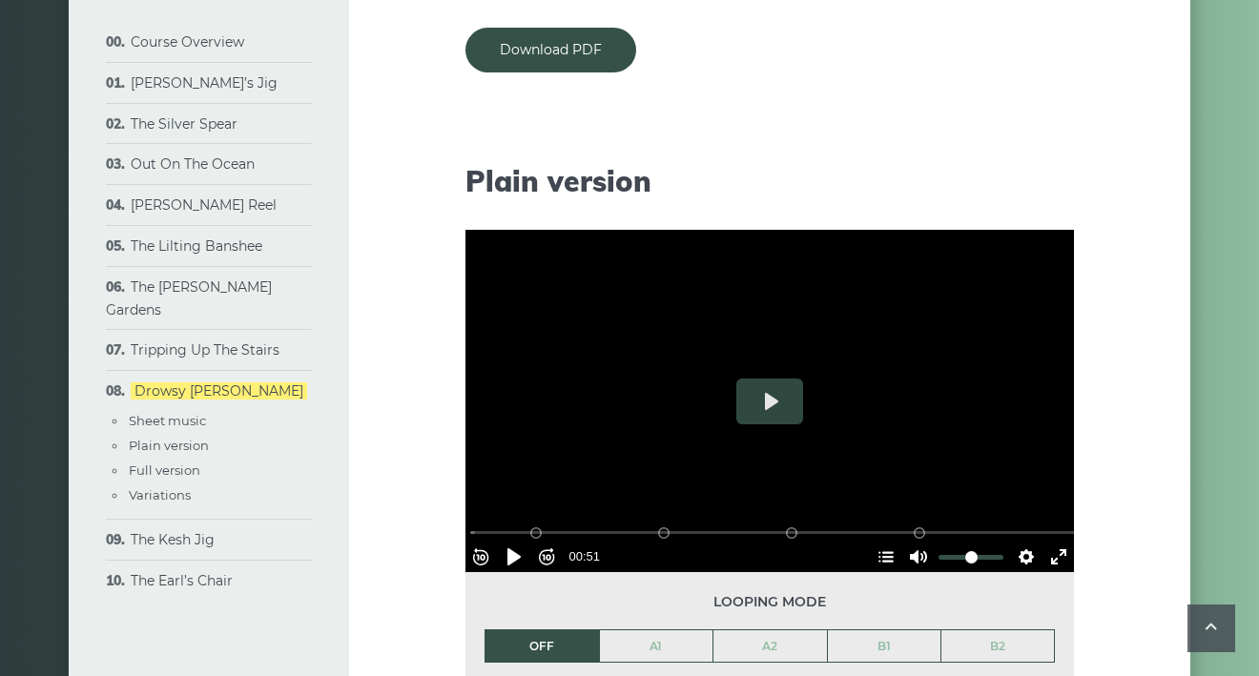
scroll to position [1463, 0]
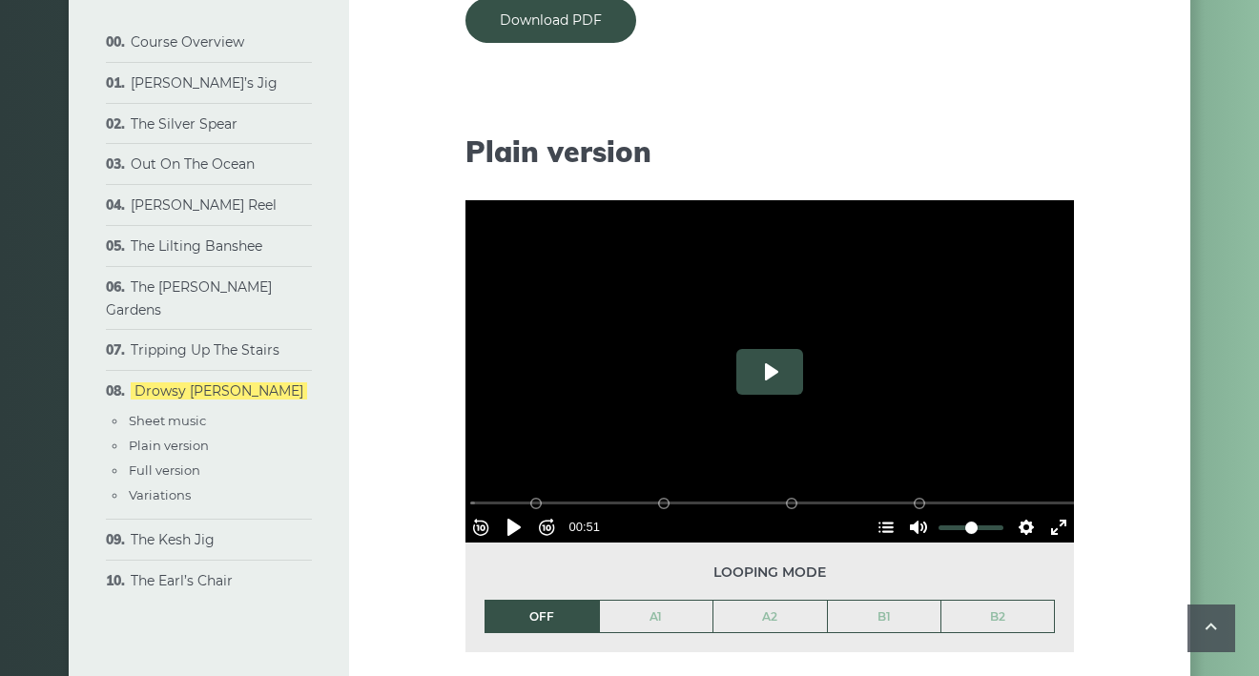
click at [775, 349] on button "Play" at bounding box center [769, 372] width 67 height 46
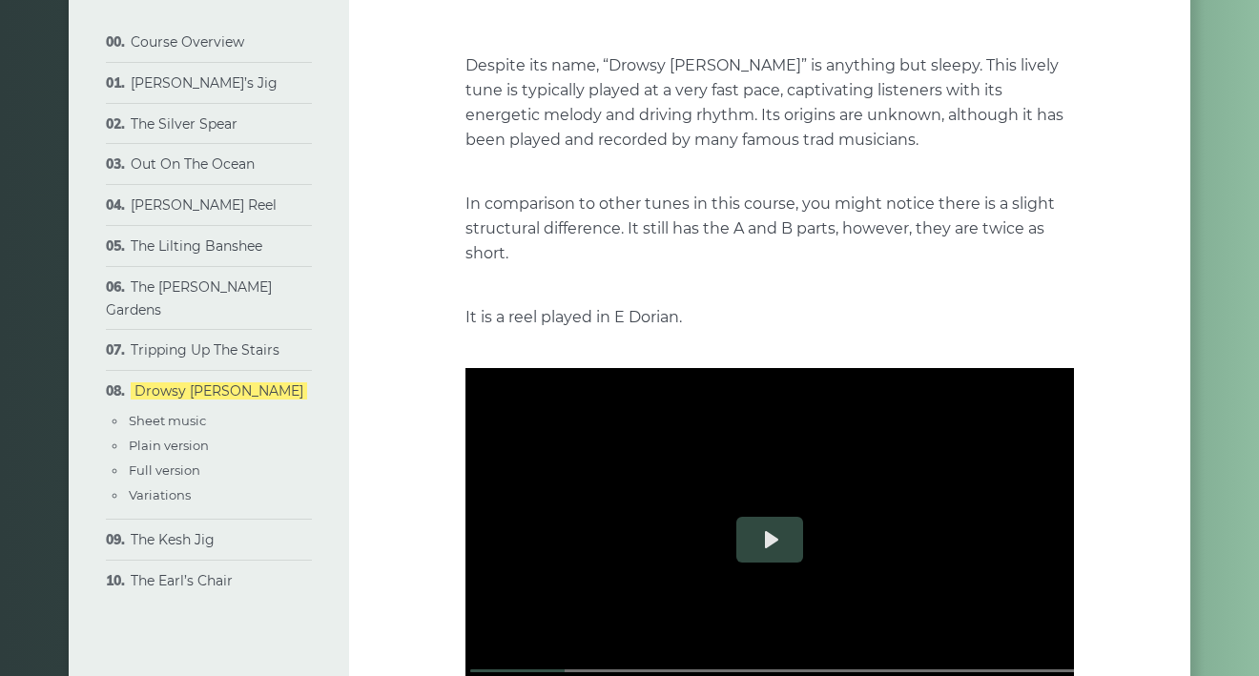
scroll to position [278, 0]
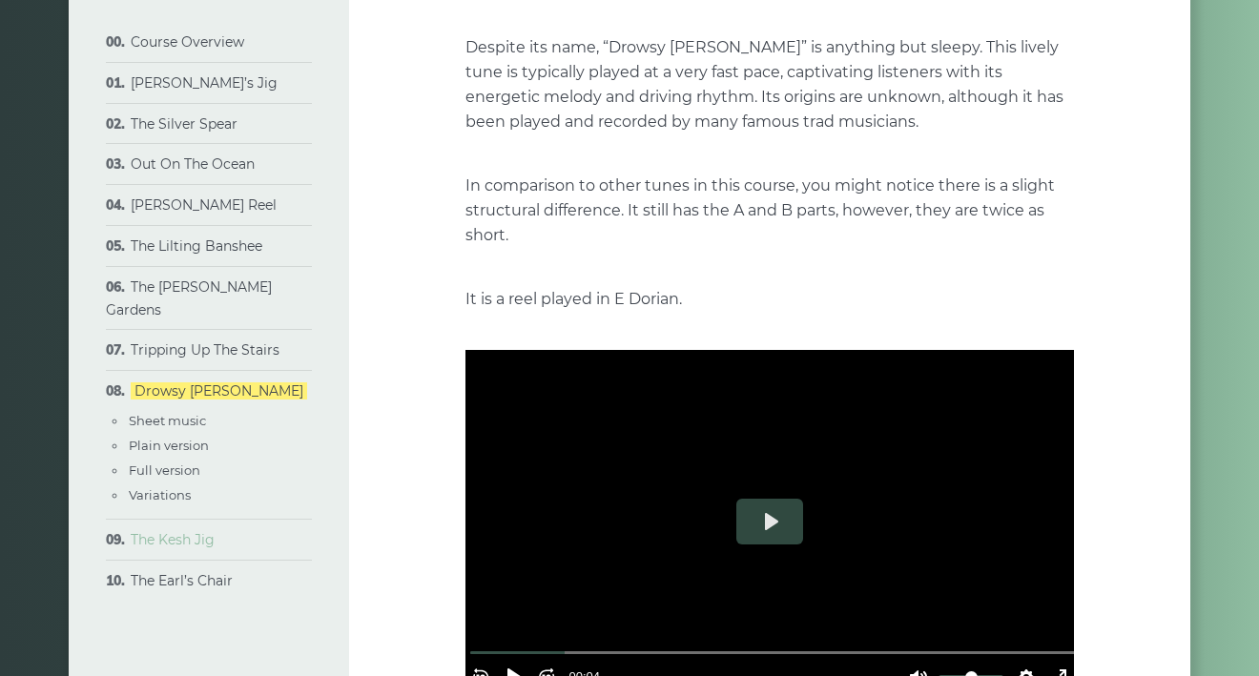
click at [184, 531] on link "The Kesh Jig" at bounding box center [173, 539] width 84 height 17
type input "*****"
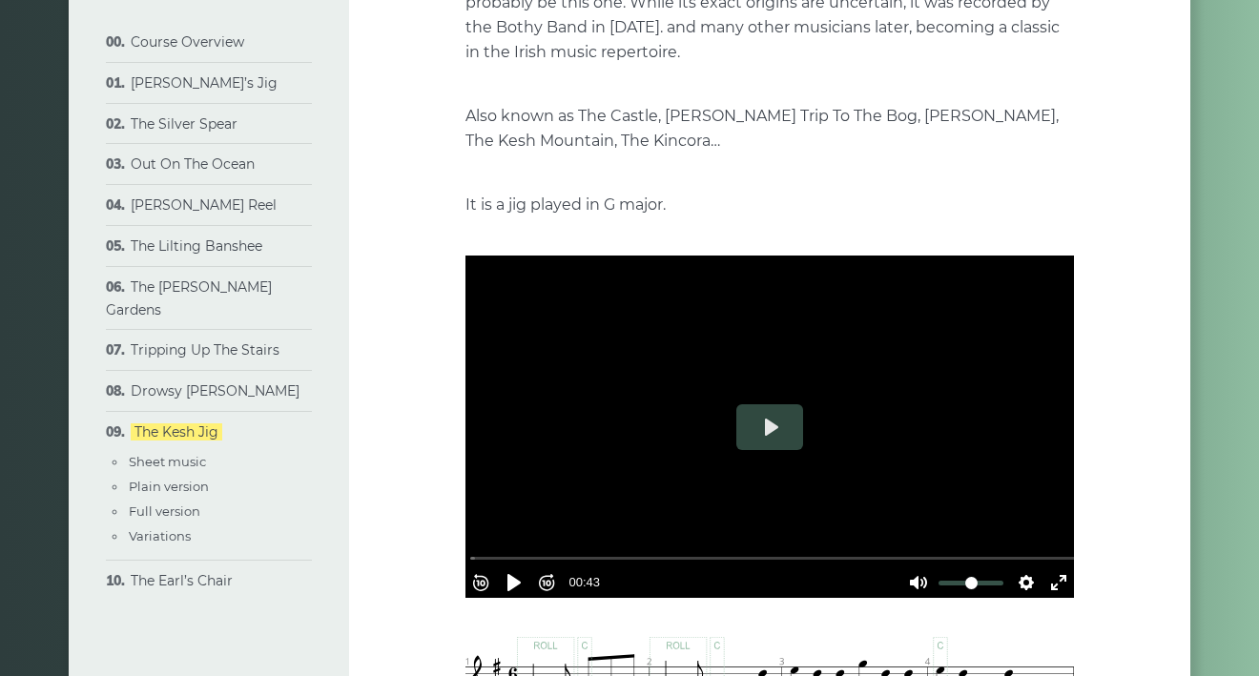
scroll to position [306, 0]
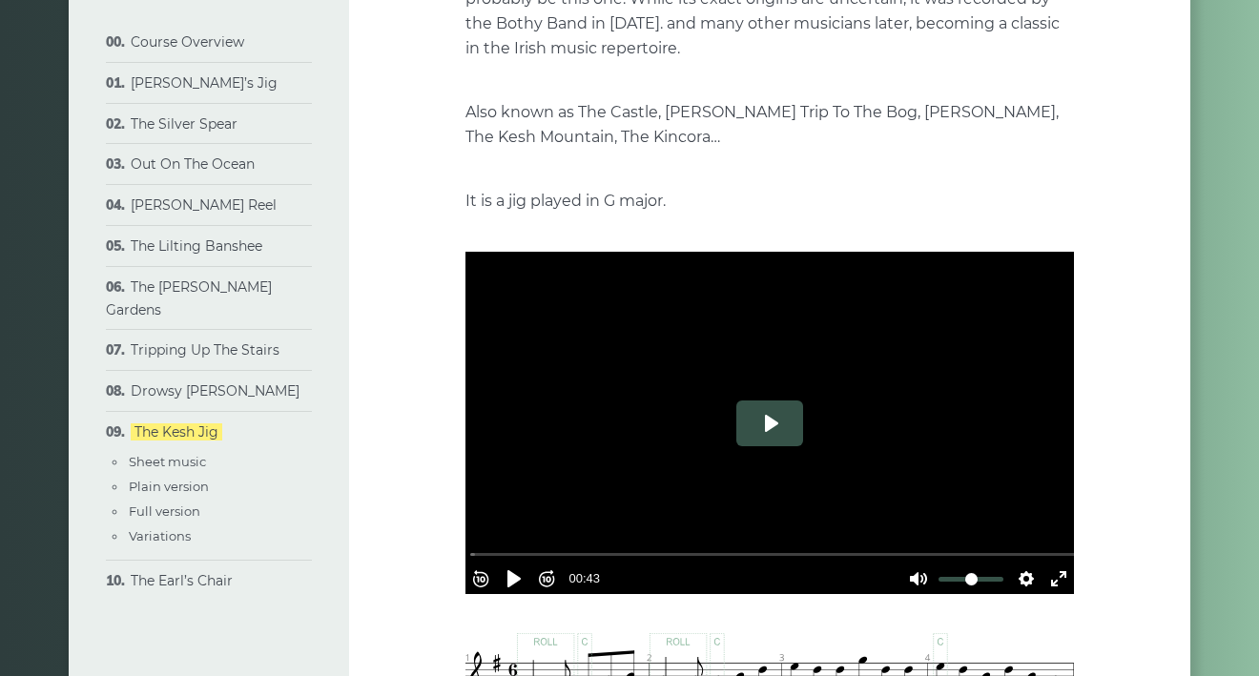
click at [772, 422] on button "Play" at bounding box center [769, 424] width 67 height 46
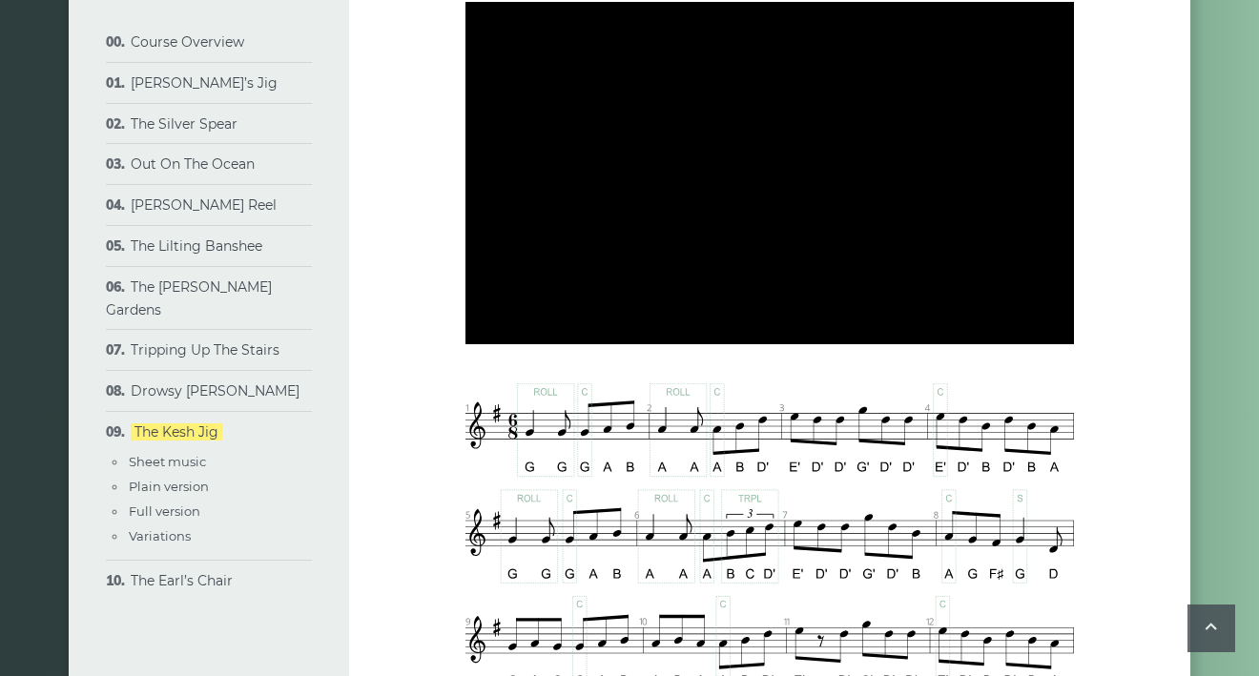
scroll to position [558, 0]
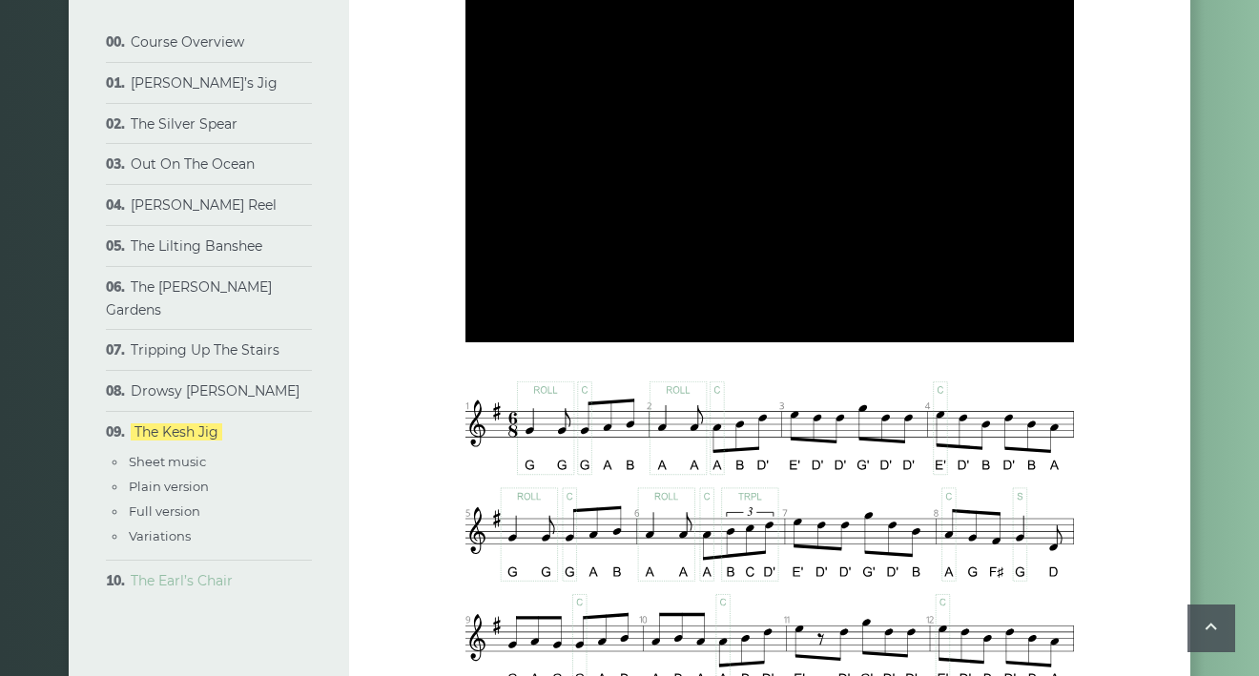
click at [204, 572] on link "The Earl’s Chair" at bounding box center [182, 580] width 102 height 17
type input "*****"
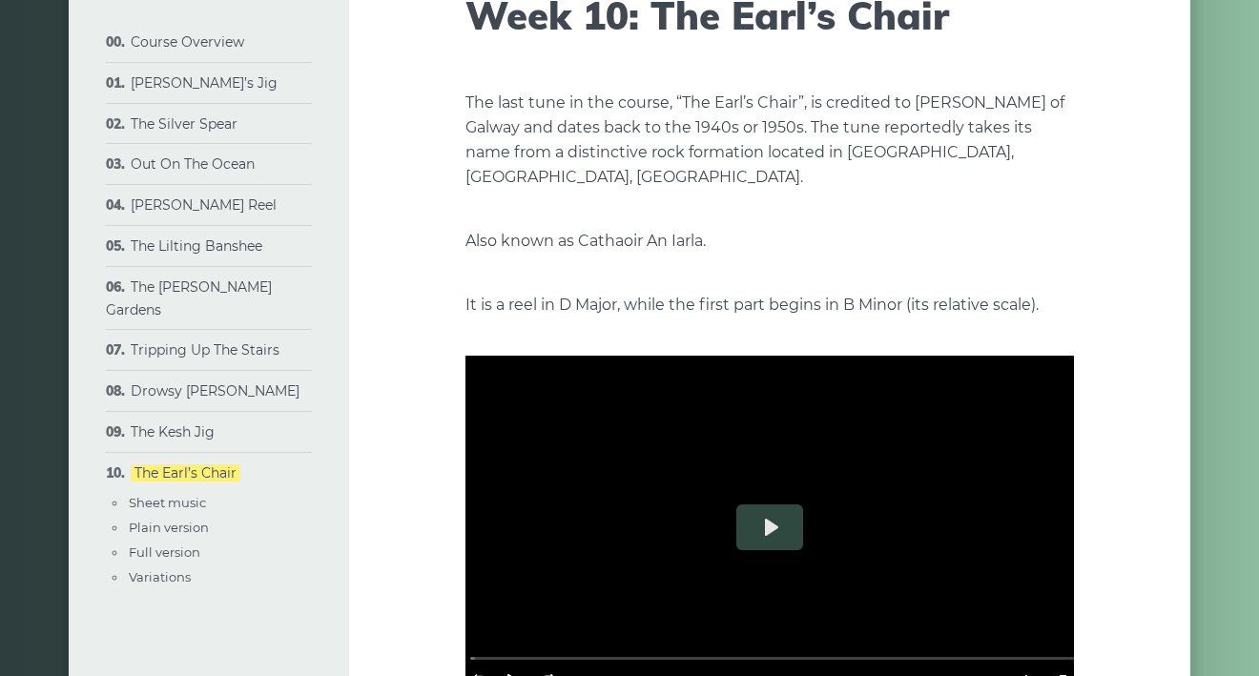
scroll to position [185, 0]
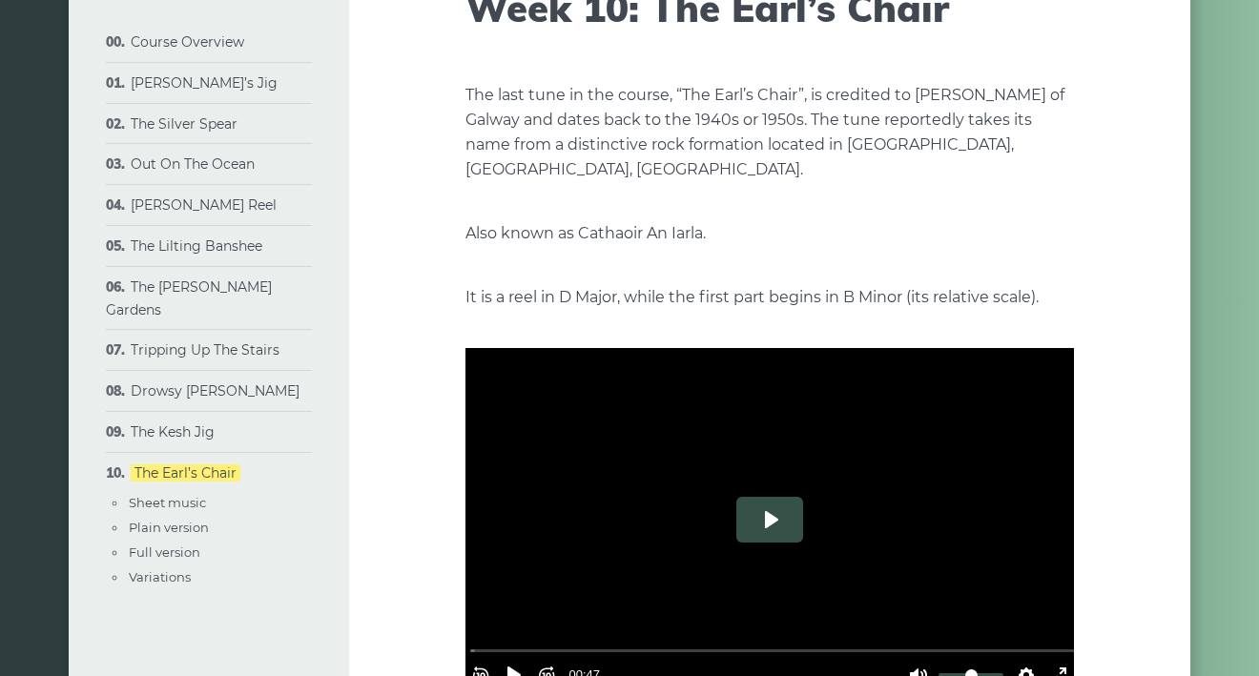
click at [765, 517] on button "Play" at bounding box center [769, 520] width 67 height 46
click at [521, 663] on button "Pause Play" at bounding box center [514, 675] width 31 height 31
type input "*****"
click at [148, 382] on link "Drowsy [PERSON_NAME]" at bounding box center [215, 390] width 169 height 17
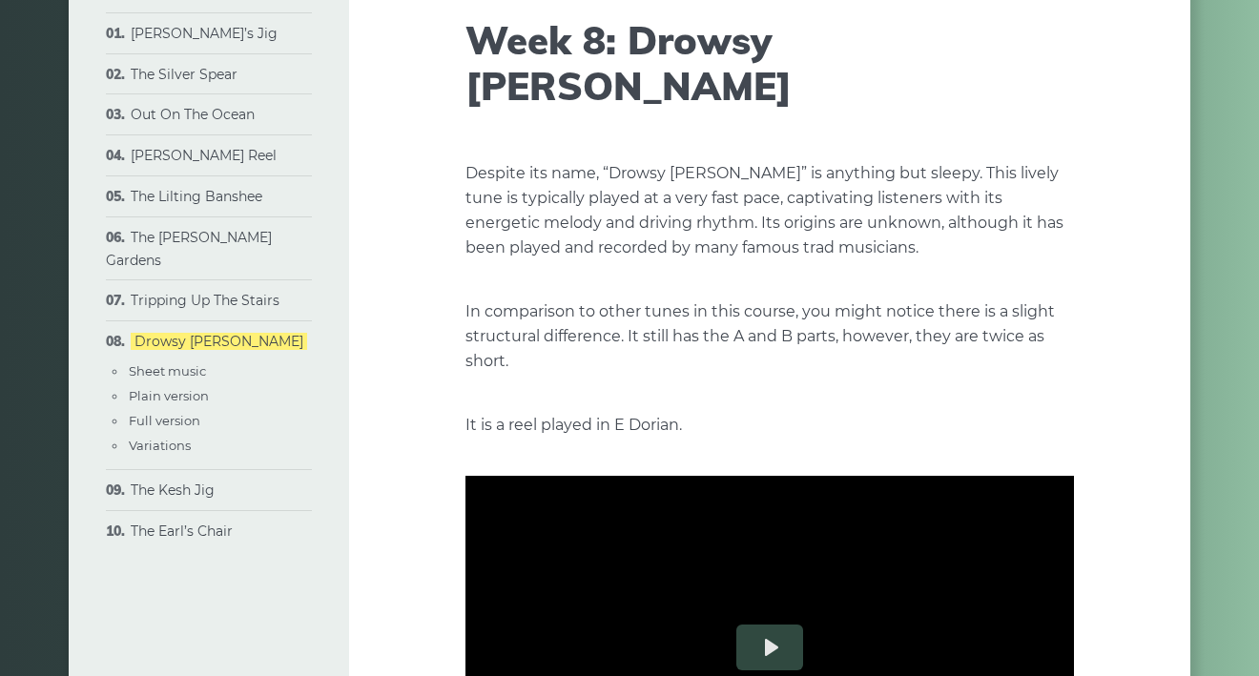
scroll to position [157, 0]
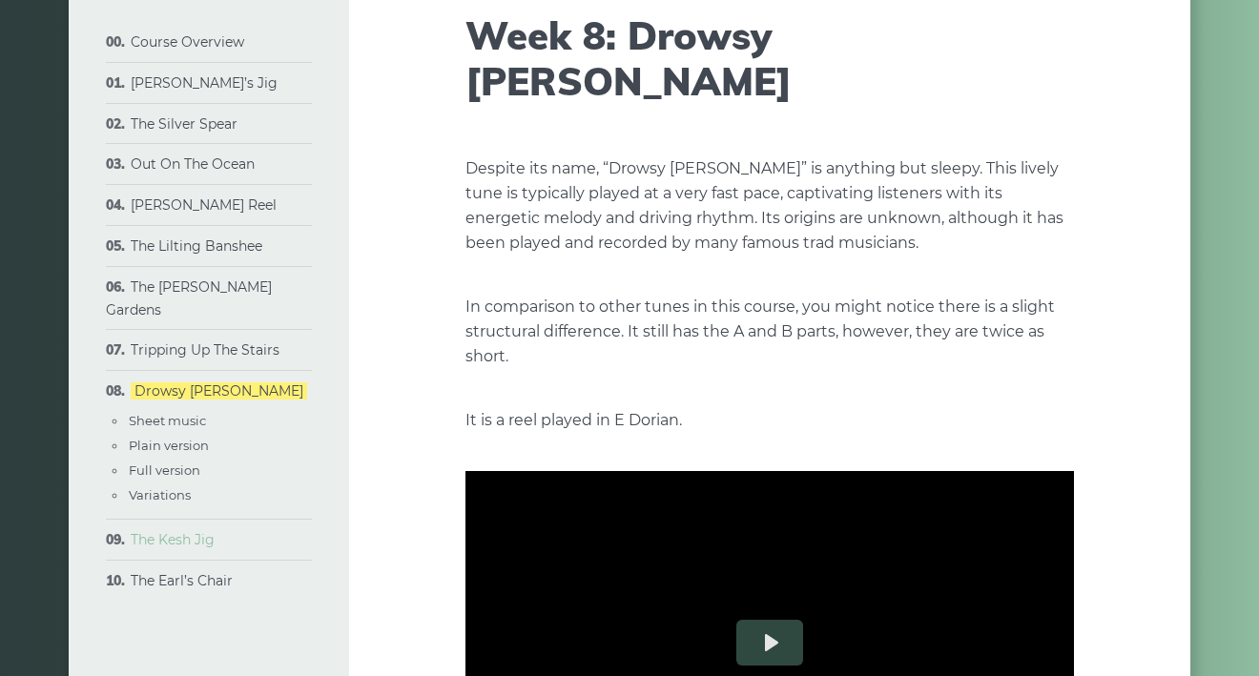
click at [180, 531] on link "The Kesh Jig" at bounding box center [173, 539] width 84 height 17
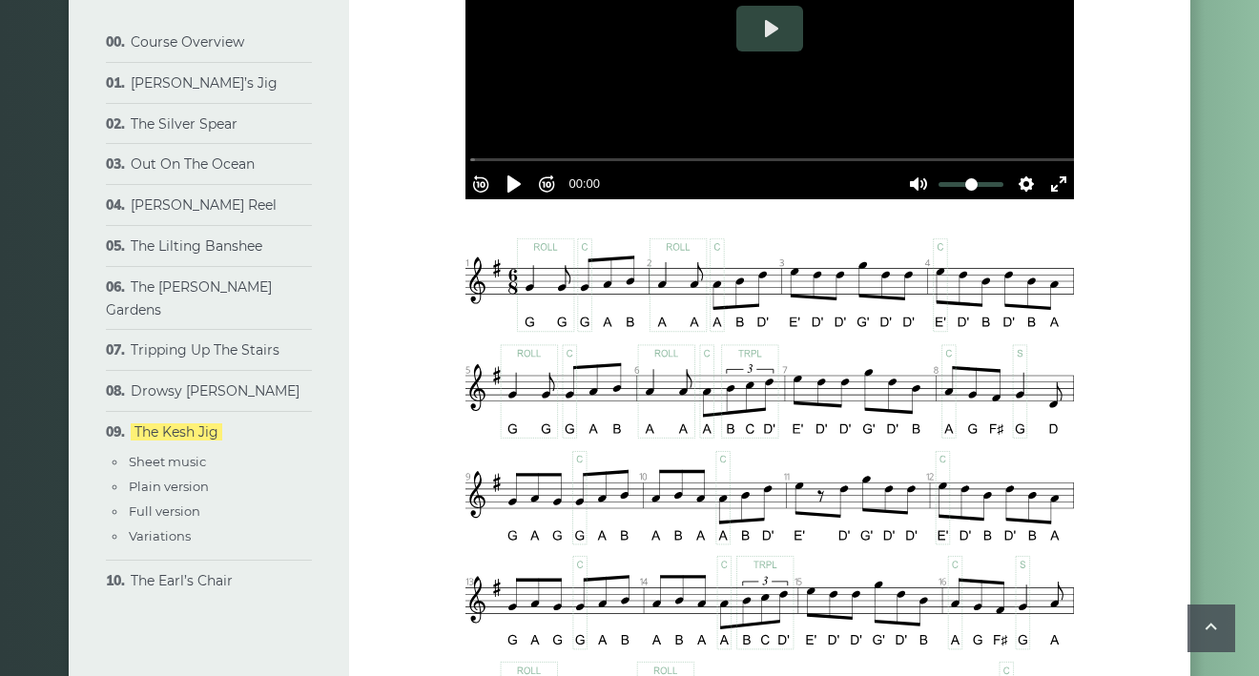
scroll to position [702, 0]
